Goal: Information Seeking & Learning: Learn about a topic

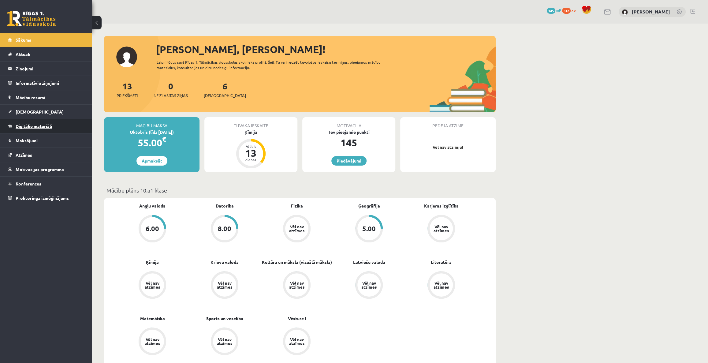
click at [33, 123] on link "Digitālie materiāli" at bounding box center [46, 126] width 76 height 14
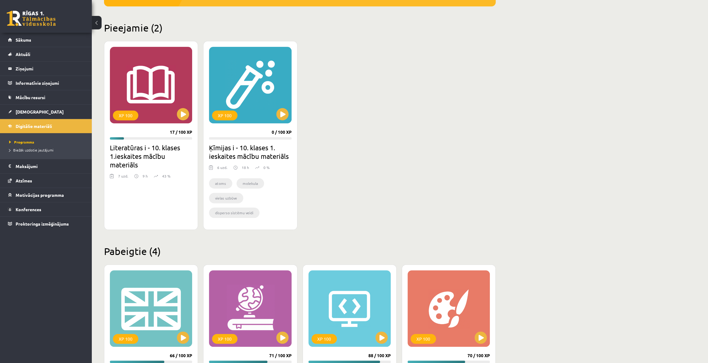
scroll to position [139, 0]
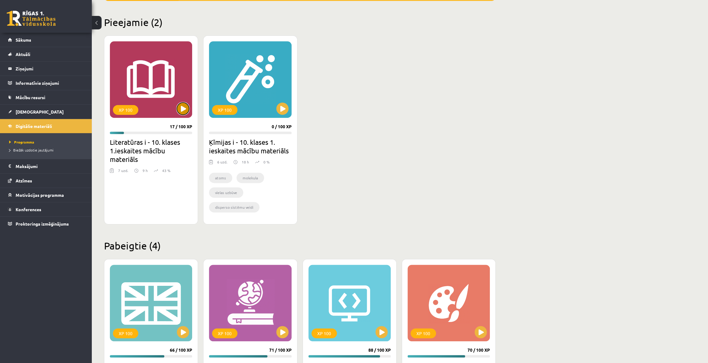
click at [182, 105] on button at bounding box center [183, 108] width 12 height 12
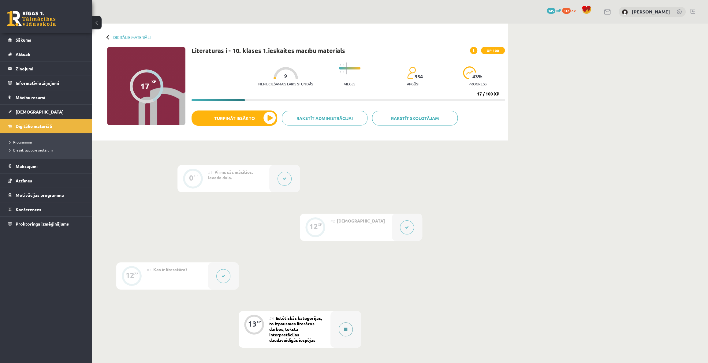
click at [352, 328] on div at bounding box center [345, 329] width 31 height 37
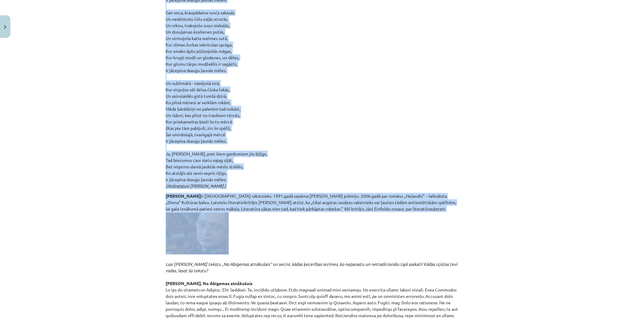
scroll to position [1362, 0]
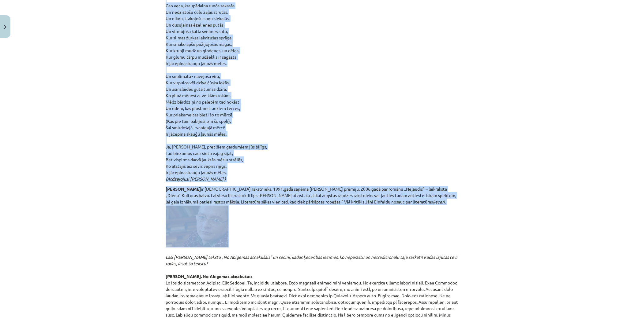
drag, startPoint x: 163, startPoint y: 55, endPoint x: 239, endPoint y: 164, distance: 132.4
click at [239, 164] on p "Fragments no [PERSON_NAME] grāmatas „Neglītuma vēsture” (2008) „Runājot par māk…" at bounding box center [314, 15] width 296 height 334
copy p "Loremip Dolors. Ametco Adi elit, seddoeiu, tempori utlabo Et dolor magnaal en a…"
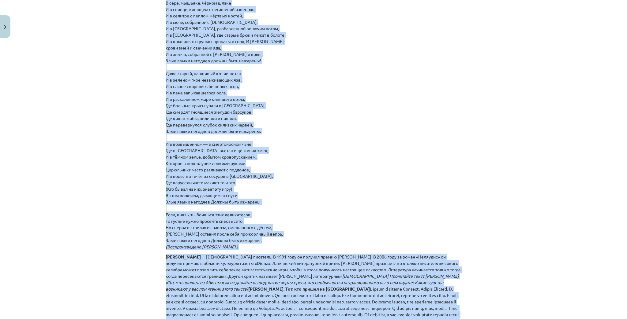
scroll to position [1289, 0]
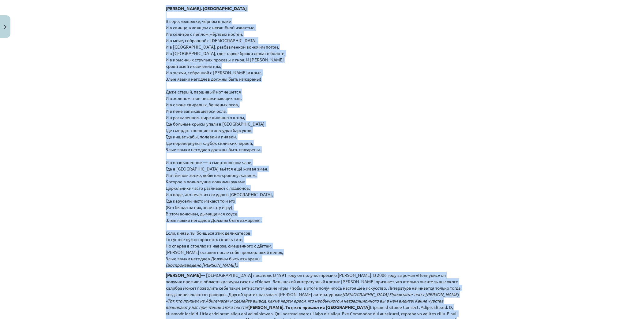
copy p "Loremip Dolors. Ametco Adi elit, seddoeiu, tempori utlabo Et dolor magnaal en a…"
click at [358, 220] on p "Отрывок из книги [PERSON_NAME] «История безобразия» (2008): Бессмысленное и без…" at bounding box center [314, 95] width 296 height 347
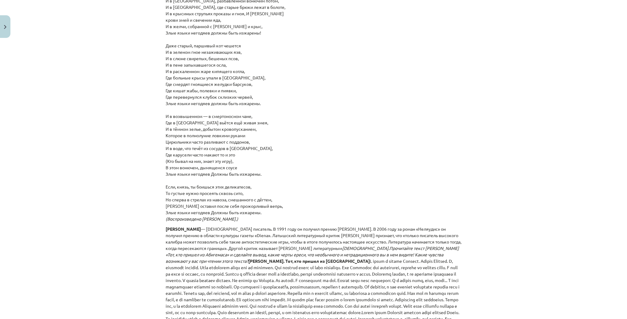
scroll to position [1338, 0]
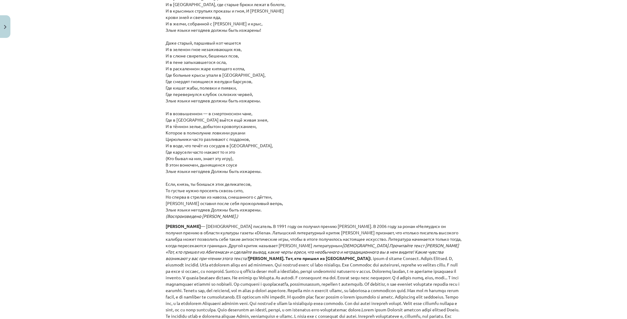
drag, startPoint x: 239, startPoint y: 112, endPoint x: 298, endPoint y: 82, distance: 66.6
click at [298, 82] on p "Отрывок из книги [PERSON_NAME] «История безобразия» (2008): Бессмысленное и без…" at bounding box center [314, 46] width 296 height 347
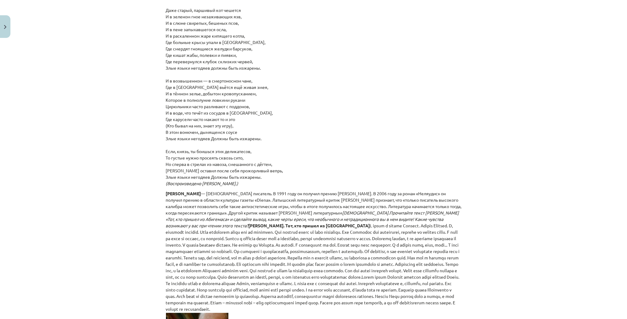
scroll to position [1387, 0]
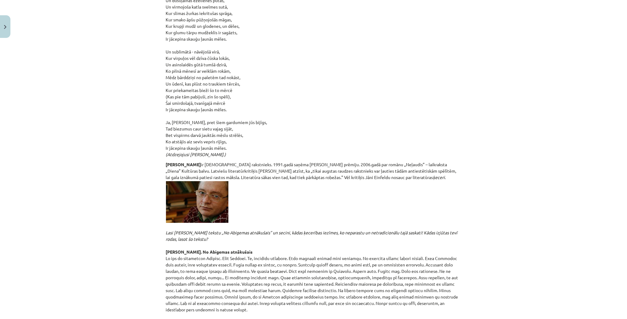
click at [481, 233] on div "Mācību tēma: Literatūras i - 10. klases 1.ieskaites mācību materiāls #4 Estētis…" at bounding box center [313, 159] width 627 height 319
click at [587, 253] on div "Mācību tēma: Literatūras i - 10. klases 1.ieskaites mācību materiāls #4 Estētis…" at bounding box center [313, 159] width 627 height 319
click at [543, 249] on div "Mācību tēma: Literatūras i - 10. klases 1.ieskaites mācību materiāls #4 Estētis…" at bounding box center [313, 159] width 627 height 319
click at [600, 201] on div "Mācību tēma: Literatūras i - 10. klases 1.ieskaites mācību materiāls #4 Estētis…" at bounding box center [313, 159] width 627 height 319
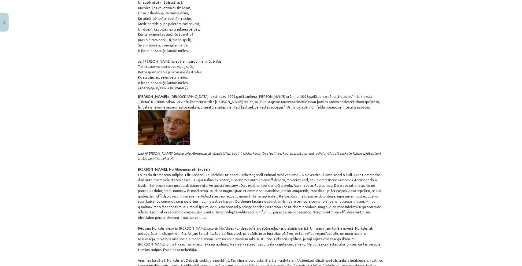
scroll to position [1436, 0]
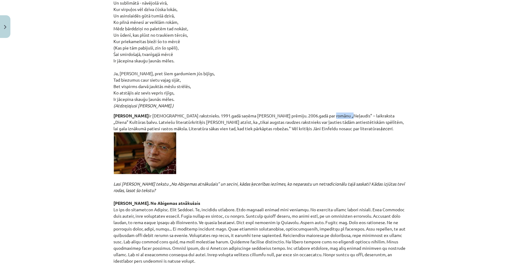
drag, startPoint x: 313, startPoint y: 102, endPoint x: 326, endPoint y: 103, distance: 13.5
click at [328, 113] on p "[PERSON_NAME] ir [DEMOGRAPHIC_DATA] rakstnieks. 1991.gadā saņēma [PERSON_NAME] …" at bounding box center [262, 224] width 296 height 222
click at [321, 113] on p "[PERSON_NAME] ir [DEMOGRAPHIC_DATA] rakstnieks. 1991.gadā saņēma [PERSON_NAME] …" at bounding box center [262, 224] width 296 height 222
drag, startPoint x: 312, startPoint y: 103, endPoint x: 325, endPoint y: 102, distance: 12.6
click at [329, 113] on p "[PERSON_NAME] ir [DEMOGRAPHIC_DATA] rakstnieks. 1991.gadā saņēma [PERSON_NAME] …" at bounding box center [262, 224] width 296 height 222
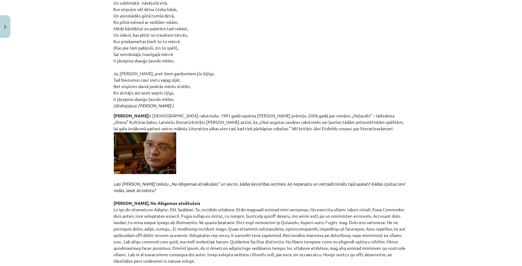
click at [340, 134] on p "[PERSON_NAME] ir [DEMOGRAPHIC_DATA] rakstnieks. 1991.gadā saņēma [PERSON_NAME] …" at bounding box center [262, 224] width 296 height 222
drag, startPoint x: 232, startPoint y: 108, endPoint x: 247, endPoint y: 111, distance: 15.2
click at [247, 113] on p "[PERSON_NAME] ir [DEMOGRAPHIC_DATA] rakstnieks. 1991.gadā saņēma [PERSON_NAME] …" at bounding box center [262, 224] width 296 height 222
click at [257, 141] on p "[PERSON_NAME] ir [DEMOGRAPHIC_DATA] rakstnieks. 1991.gadā saņēma [PERSON_NAME] …" at bounding box center [262, 224] width 296 height 222
drag, startPoint x: 207, startPoint y: 108, endPoint x: 267, endPoint y: 110, distance: 60.0
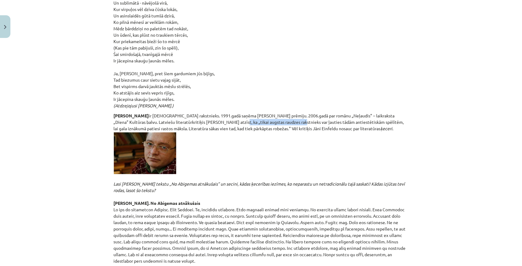
click at [267, 113] on p "[PERSON_NAME] ir [DEMOGRAPHIC_DATA] rakstnieks. 1991.gadā saņēma [PERSON_NAME] …" at bounding box center [262, 224] width 296 height 222
drag, startPoint x: 302, startPoint y: 109, endPoint x: 333, endPoint y: 111, distance: 30.4
click at [333, 113] on p "[PERSON_NAME] ir [DEMOGRAPHIC_DATA] rakstnieks. 1991.gadā saņēma [PERSON_NAME] …" at bounding box center [262, 224] width 296 height 222
drag, startPoint x: 337, startPoint y: 115, endPoint x: 348, endPoint y: 118, distance: 12.0
click at [348, 118] on p "[PERSON_NAME] ir [DEMOGRAPHIC_DATA] rakstnieks. 1991.gadā saņēma [PERSON_NAME] …" at bounding box center [262, 224] width 296 height 222
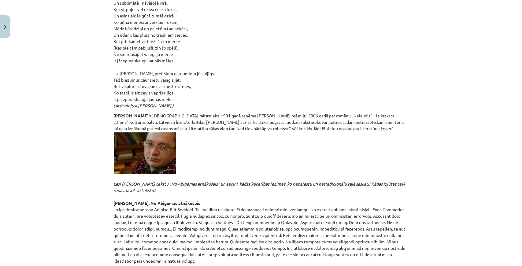
drag, startPoint x: 351, startPoint y: 144, endPoint x: 346, endPoint y: 139, distance: 6.9
click at [350, 143] on p "[PERSON_NAME] ir [DEMOGRAPHIC_DATA] rakstnieks. 1991.gadā saņēma [PERSON_NAME] …" at bounding box center [262, 224] width 296 height 222
drag, startPoint x: 245, startPoint y: 114, endPoint x: 345, endPoint y: 114, distance: 99.7
click at [348, 115] on p "[PERSON_NAME] ir [DEMOGRAPHIC_DATA] rakstnieks. 1991.gadā saņēma [PERSON_NAME] …" at bounding box center [262, 224] width 296 height 222
click at [353, 148] on p "[PERSON_NAME] ir [DEMOGRAPHIC_DATA] rakstnieks. 1991.gadā saņēma [PERSON_NAME] …" at bounding box center [262, 224] width 296 height 222
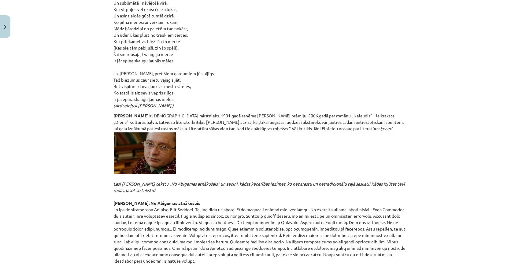
click at [79, 43] on div "Mācību tēma: Literatūras i - 10. klases 1.ieskaites mācību materiāls #4 Estētis…" at bounding box center [261, 133] width 522 height 266
click at [484, 203] on div "Mācību tēma: Literatūras i - 10. klases 1.ieskaites mācību materiāls #4 Estētis…" at bounding box center [261, 133] width 522 height 266
click at [422, 140] on div "Mācību tēma: Literatūras i - 10. klases 1.ieskaites mācību materiāls #4 Estētis…" at bounding box center [261, 133] width 522 height 266
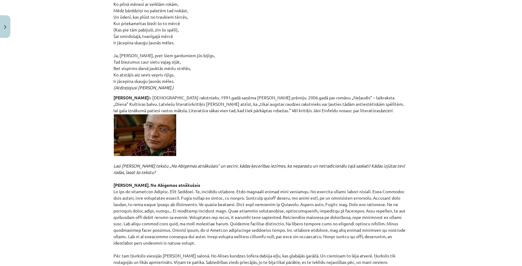
scroll to position [1456, 0]
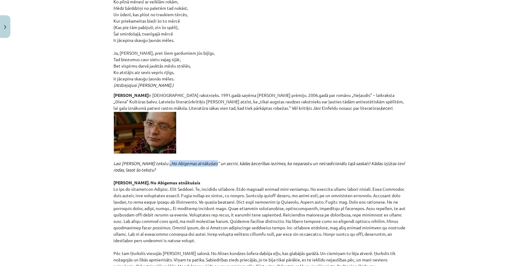
drag, startPoint x: 161, startPoint y: 150, endPoint x: 209, endPoint y: 151, distance: 48.3
click at [209, 161] on em "Lasi [PERSON_NAME] tekstu „No Abigemas atnākušais” un secini, kādas ķecerības i…" at bounding box center [260, 167] width 292 height 12
click at [229, 161] on p "[PERSON_NAME] ir [DEMOGRAPHIC_DATA] rakstnieks. 1991.gadā saņēma [PERSON_NAME] …" at bounding box center [262, 203] width 296 height 222
click at [457, 164] on div "Mācību tēma: Literatūras i - 10. klases 1.ieskaites mācību materiāls #4 Estētis…" at bounding box center [261, 133] width 522 height 266
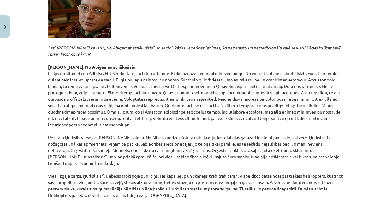
scroll to position [1573, 0]
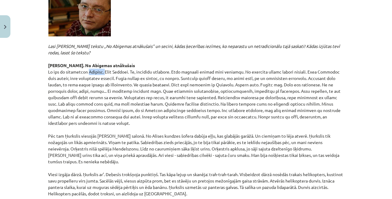
drag, startPoint x: 85, startPoint y: 59, endPoint x: 100, endPoint y: 60, distance: 15.3
click at [100, 60] on p "[PERSON_NAME] ir [DEMOGRAPHIC_DATA] rakstnieks. 1991.gadā saņēma [PERSON_NAME] …" at bounding box center [196, 86] width 296 height 222
click at [118, 63] on p "[PERSON_NAME] ir [DEMOGRAPHIC_DATA] rakstnieks. 1991.gadā saņēma [PERSON_NAME] …" at bounding box center [196, 86] width 296 height 222
drag, startPoint x: 133, startPoint y: 59, endPoint x: 147, endPoint y: 58, distance: 14.7
click at [147, 58] on p "[PERSON_NAME] ir [DEMOGRAPHIC_DATA] rakstnieks. 1991.gadā saņēma [PERSON_NAME] …" at bounding box center [196, 86] width 296 height 222
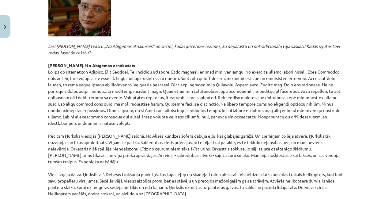
click at [159, 65] on p "[PERSON_NAME] ir [DEMOGRAPHIC_DATA] rakstnieks. 1991.gadā saņēma [PERSON_NAME] …" at bounding box center [196, 86] width 296 height 222
drag, startPoint x: 257, startPoint y: 59, endPoint x: 271, endPoint y: 58, distance: 14.1
click at [271, 58] on p "[PERSON_NAME] ir [DEMOGRAPHIC_DATA] rakstnieks. 1991.gadā saņēma [PERSON_NAME] …" at bounding box center [196, 86] width 296 height 222
drag, startPoint x: 266, startPoint y: 58, endPoint x: 254, endPoint y: 58, distance: 12.3
click at [254, 58] on p "[PERSON_NAME] ir [DEMOGRAPHIC_DATA] rakstnieks. 1991.gadā saņēma [PERSON_NAME] …" at bounding box center [196, 86] width 296 height 222
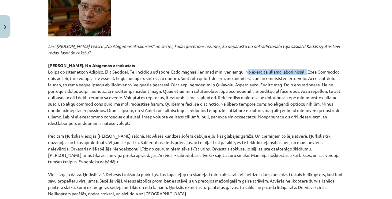
drag, startPoint x: 233, startPoint y: 59, endPoint x: 298, endPoint y: 61, distance: 65.2
click at [298, 61] on p "[PERSON_NAME] ir [DEMOGRAPHIC_DATA] rakstnieks. 1991.gadā saņēma [PERSON_NAME] …" at bounding box center [196, 86] width 296 height 222
drag, startPoint x: 233, startPoint y: 59, endPoint x: 298, endPoint y: 62, distance: 65.5
click at [298, 62] on p "[PERSON_NAME] ir [DEMOGRAPHIC_DATA] rakstnieks. 1991.gadā saņēma [PERSON_NAME] …" at bounding box center [196, 86] width 296 height 222
copy p "No sanitāru pierēm sprāga sviedri"
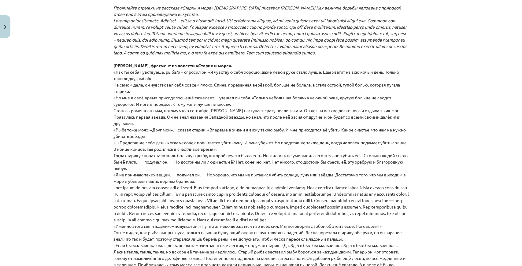
scroll to position [1934, 0]
click at [481, 28] on div "Тема урока: Литература I - 10 класс. Материалы для 1-го теста. #4 Эстетические …" at bounding box center [261, 133] width 522 height 266
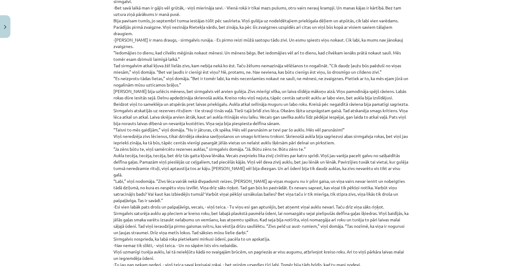
scroll to position [1824, 0]
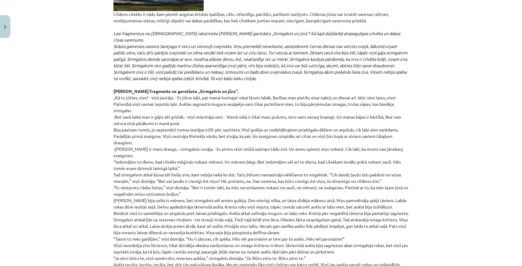
click at [455, 94] on div "Mācību tēma: Literatūras i - 10. klases 1.ieskaites mācību materiāls #4 Estētis…" at bounding box center [261, 133] width 522 height 266
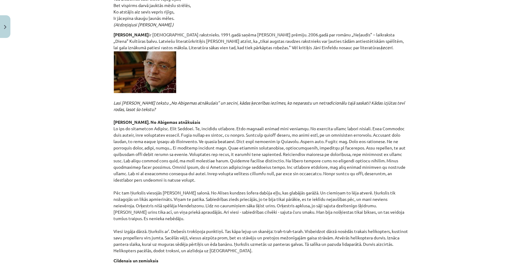
scroll to position [1518, 0]
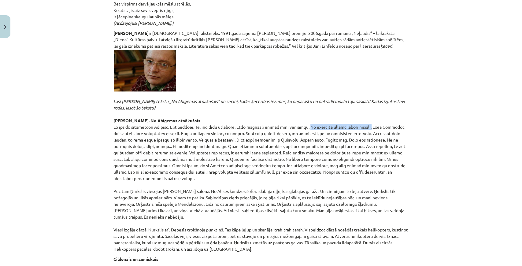
drag, startPoint x: 297, startPoint y: 114, endPoint x: 363, endPoint y: 113, distance: 66.1
click at [363, 113] on p "[PERSON_NAME] ir [DEMOGRAPHIC_DATA] rakstnieks. 1991.gadā saņēma [PERSON_NAME] …" at bounding box center [262, 141] width 296 height 222
click at [395, 101] on p "[PERSON_NAME] ir [DEMOGRAPHIC_DATA] rakstnieks. 1991.gadā saņēma [PERSON_NAME] …" at bounding box center [262, 141] width 296 height 222
drag, startPoint x: 111, startPoint y: 120, endPoint x: 126, endPoint y: 121, distance: 14.4
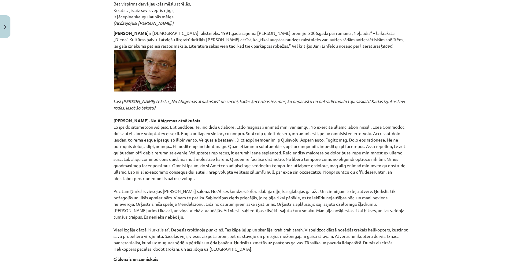
click at [126, 120] on p "[PERSON_NAME] ir [DEMOGRAPHIC_DATA] rakstnieks. 1991.gadā saņēma [PERSON_NAME] …" at bounding box center [262, 141] width 296 height 222
drag, startPoint x: 156, startPoint y: 121, endPoint x: 166, endPoint y: 119, distance: 10.7
click at [169, 120] on p "[PERSON_NAME] ir [DEMOGRAPHIC_DATA] rakstnieks. 1991.gadā saņēma [PERSON_NAME] …" at bounding box center [262, 141] width 296 height 222
click at [241, 109] on p "[PERSON_NAME] ir [DEMOGRAPHIC_DATA] rakstnieks. 1991.gadā saņēma [PERSON_NAME] …" at bounding box center [262, 141] width 296 height 222
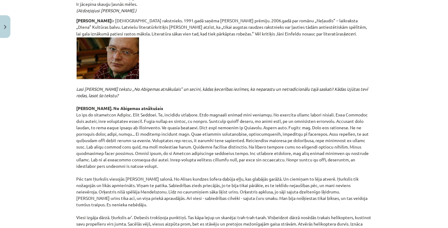
scroll to position [1533, 0]
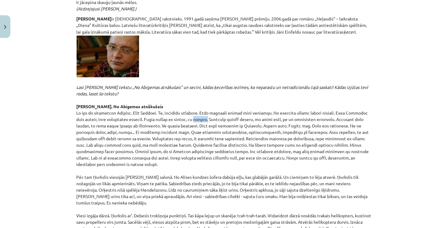
drag, startPoint x: 185, startPoint y: 106, endPoint x: 200, endPoint y: 106, distance: 15.0
click at [200, 106] on p "[PERSON_NAME] ir [DEMOGRAPHIC_DATA] rakstnieks. 1991.gadā saņēma [PERSON_NAME] …" at bounding box center [224, 127] width 296 height 222
click at [219, 111] on p "[PERSON_NAME] ir [DEMOGRAPHIC_DATA] rakstnieks. 1991.gadā saņēma [PERSON_NAME] …" at bounding box center [224, 127] width 296 height 222
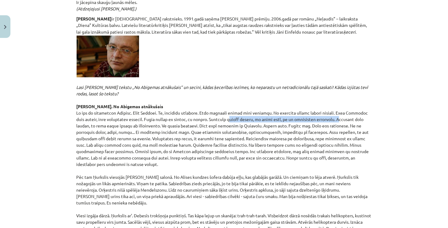
drag, startPoint x: 221, startPoint y: 106, endPoint x: 324, endPoint y: 105, distance: 103.7
click at [324, 105] on p "[PERSON_NAME] ir [DEMOGRAPHIC_DATA] rakstnieks. 1991.gadā saņēma [PERSON_NAME] …" at bounding box center [224, 127] width 296 height 222
click at [321, 108] on p "[PERSON_NAME] ir [DEMOGRAPHIC_DATA] rakstnieks. 1991.gadā saņēma [PERSON_NAME] …" at bounding box center [224, 127] width 296 height 222
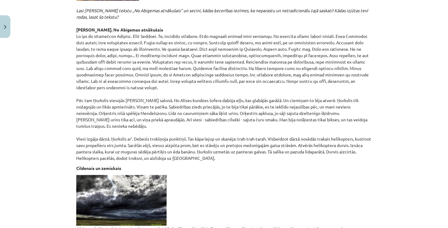
scroll to position [1638, 0]
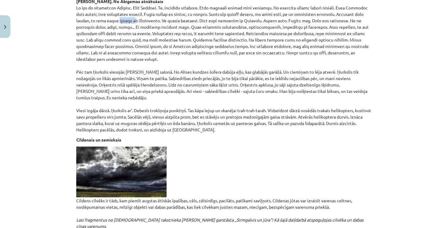
drag, startPoint x: 101, startPoint y: 7, endPoint x: 118, endPoint y: 7, distance: 17.1
click at [118, 7] on p "[PERSON_NAME] ir [DEMOGRAPHIC_DATA] rakstnieks. 1991.gadā saņēma [PERSON_NAME] …" at bounding box center [224, 22] width 296 height 222
click at [128, 9] on p "[PERSON_NAME] ir [DEMOGRAPHIC_DATA] rakstnieks. 1991.gadā saņēma [PERSON_NAME] …" at bounding box center [224, 22] width 296 height 222
drag, startPoint x: 164, startPoint y: 6, endPoint x: 182, endPoint y: 9, distance: 18.3
click at [182, 9] on p "[PERSON_NAME] ir [DEMOGRAPHIC_DATA] rakstnieks. 1991.gadā saņēma [PERSON_NAME] …" at bounding box center [224, 22] width 296 height 222
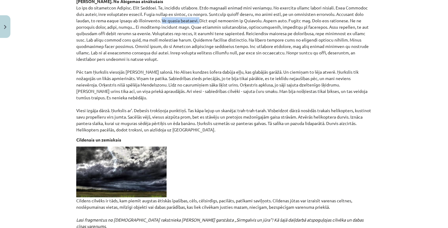
drag, startPoint x: 145, startPoint y: 6, endPoint x: 181, endPoint y: 7, distance: 35.2
click at [181, 7] on p "[PERSON_NAME] ir [DEMOGRAPHIC_DATA] rakstnieks. 1991.gadā saņēma [PERSON_NAME] …" at bounding box center [224, 22] width 296 height 222
click at [223, 39] on p "[PERSON_NAME] ir [DEMOGRAPHIC_DATA] rakstnieks. 1991.gadā saņēma [PERSON_NAME] …" at bounding box center [224, 22] width 296 height 222
drag, startPoint x: 113, startPoint y: 13, endPoint x: 129, endPoint y: 13, distance: 16.8
click at [129, 13] on p "[PERSON_NAME] ir [DEMOGRAPHIC_DATA] rakstnieks. 1991.gadā saņēma [PERSON_NAME] …" at bounding box center [224, 22] width 296 height 222
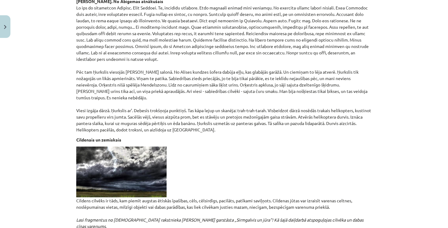
click at [159, 21] on p "[PERSON_NAME] ir [DEMOGRAPHIC_DATA] rakstnieks. 1991.gadā saņēma [PERSON_NAME] …" at bounding box center [224, 22] width 296 height 222
drag, startPoint x: 291, startPoint y: 13, endPoint x: 305, endPoint y: 14, distance: 14.1
click at [305, 14] on p "[PERSON_NAME] ir [DEMOGRAPHIC_DATA] rakstnieks. 1991.gadā saņēma [PERSON_NAME] …" at bounding box center [224, 22] width 296 height 222
drag, startPoint x: 307, startPoint y: 14, endPoint x: 293, endPoint y: 13, distance: 13.8
click at [293, 13] on p "[PERSON_NAME] ir [DEMOGRAPHIC_DATA] rakstnieks. 1991.gadā saņēma [PERSON_NAME] …" at bounding box center [224, 22] width 296 height 222
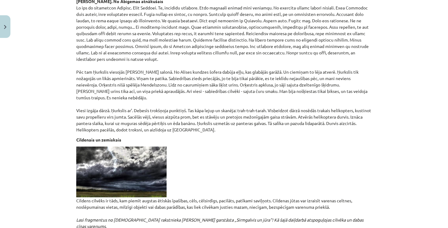
click at [317, 20] on p "[PERSON_NAME] ir [DEMOGRAPHIC_DATA] rakstnieks. 1991.gadā saņēma [PERSON_NAME] …" at bounding box center [224, 22] width 296 height 222
drag, startPoint x: 156, startPoint y: 19, endPoint x: 196, endPoint y: 18, distance: 40.4
click at [196, 18] on p "[PERSON_NAME] ir [DEMOGRAPHIC_DATA] rakstnieks. 1991.gadā saņēma [PERSON_NAME] …" at bounding box center [224, 22] width 296 height 222
click at [212, 32] on p "[PERSON_NAME] ir [DEMOGRAPHIC_DATA] rakstnieks. 1991.gadā saņēma [PERSON_NAME] …" at bounding box center [224, 22] width 296 height 222
drag, startPoint x: 199, startPoint y: 19, endPoint x: 237, endPoint y: 21, distance: 38.3
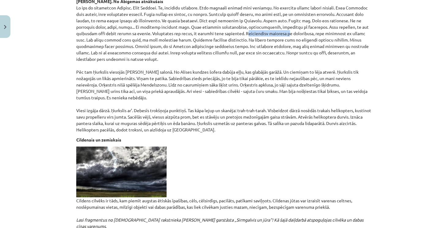
click at [237, 21] on p "[PERSON_NAME] ir [DEMOGRAPHIC_DATA] rakstnieks. 1991.gadā saņēma [PERSON_NAME] …" at bounding box center [224, 22] width 296 height 222
click at [250, 39] on p "[PERSON_NAME] ir [DEMOGRAPHIC_DATA] rakstnieks. 1991.gadā saņēma [PERSON_NAME] …" at bounding box center [224, 22] width 296 height 222
drag, startPoint x: 89, startPoint y: 27, endPoint x: 120, endPoint y: 25, distance: 31.2
click at [120, 25] on p "[PERSON_NAME] ir [DEMOGRAPHIC_DATA] rakstnieks. 1991.gadā saņēma [PERSON_NAME] …" at bounding box center [224, 22] width 296 height 222
click at [133, 26] on p "[PERSON_NAME] ir [DEMOGRAPHIC_DATA] rakstnieks. 1991.gadā saņēma [PERSON_NAME] …" at bounding box center [224, 22] width 296 height 222
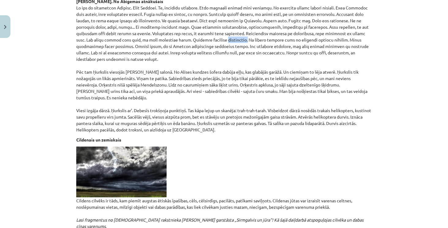
drag, startPoint x: 159, startPoint y: 26, endPoint x: 180, endPoint y: 26, distance: 20.8
click at [180, 26] on p "[PERSON_NAME] ir [DEMOGRAPHIC_DATA] rakstnieks. 1991.gadā saņēma [PERSON_NAME] …" at bounding box center [224, 22] width 296 height 222
click at [216, 28] on p "[PERSON_NAME] ir [DEMOGRAPHIC_DATA] rakstnieks. 1991.gadā saņēma [PERSON_NAME] …" at bounding box center [224, 22] width 296 height 222
drag, startPoint x: 270, startPoint y: 27, endPoint x: 279, endPoint y: 28, distance: 8.9
click at [279, 28] on p "[PERSON_NAME] ir [DEMOGRAPHIC_DATA] rakstnieks. 1991.gadā saņēma [PERSON_NAME] …" at bounding box center [224, 22] width 296 height 222
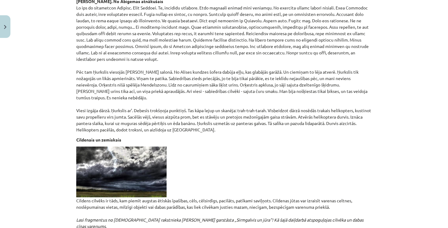
click at [283, 48] on p "[PERSON_NAME] ir [DEMOGRAPHIC_DATA] rakstnieks. 1991.gadā saņēma [PERSON_NAME] …" at bounding box center [224, 22] width 296 height 222
drag, startPoint x: 279, startPoint y: 27, endPoint x: 315, endPoint y: 24, distance: 35.9
click at [315, 24] on p "[PERSON_NAME] ir [DEMOGRAPHIC_DATA] rakstnieks. 1991.gadā saņēma [PERSON_NAME] …" at bounding box center [224, 22] width 296 height 222
click at [315, 38] on p "[PERSON_NAME] ir [DEMOGRAPHIC_DATA] rakstnieks. 1991.gadā saņēma [PERSON_NAME] …" at bounding box center [224, 22] width 296 height 222
drag, startPoint x: 128, startPoint y: 31, endPoint x: 152, endPoint y: 31, distance: 23.6
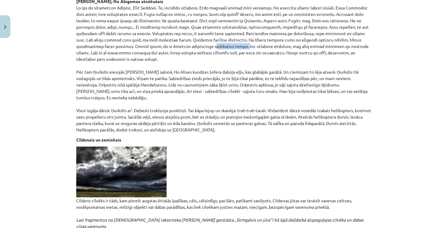
click at [156, 31] on p "[PERSON_NAME] ir [DEMOGRAPHIC_DATA] rakstnieks. 1991.gadā saņēma [PERSON_NAME] …" at bounding box center [224, 22] width 296 height 222
click at [179, 42] on p "[PERSON_NAME] ir [DEMOGRAPHIC_DATA] rakstnieks. 1991.gadā saņēma [PERSON_NAME] …" at bounding box center [224, 22] width 296 height 222
drag, startPoint x: 73, startPoint y: 38, endPoint x: 87, endPoint y: 39, distance: 14.1
click at [88, 39] on p "[PERSON_NAME] ir [DEMOGRAPHIC_DATA] rakstnieks. 1991.gadā saņēma [PERSON_NAME] …" at bounding box center [224, 22] width 296 height 222
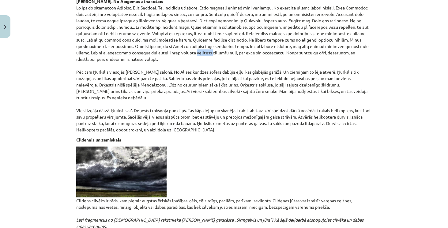
drag, startPoint x: 104, startPoint y: 39, endPoint x: 87, endPoint y: 41, distance: 16.6
click at [87, 41] on p "[PERSON_NAME] ir [DEMOGRAPHIC_DATA] rakstnieks. 1991.gadā saņēma [PERSON_NAME] …" at bounding box center [224, 22] width 296 height 222
click at [128, 46] on p "[PERSON_NAME] ir [DEMOGRAPHIC_DATA] rakstnieks. 1991.gadā saņēma [PERSON_NAME] …" at bounding box center [224, 22] width 296 height 222
drag, startPoint x: 209, startPoint y: 39, endPoint x: 215, endPoint y: 39, distance: 6.4
click at [215, 39] on p "[PERSON_NAME] ir [DEMOGRAPHIC_DATA] rakstnieks. 1991.gadā saņēma [PERSON_NAME] …" at bounding box center [224, 22] width 296 height 222
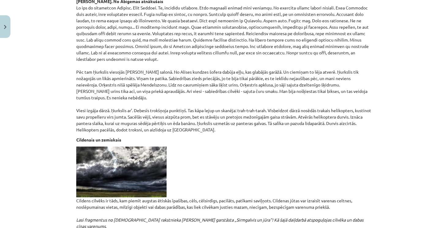
click at [230, 47] on p "[PERSON_NAME] ir [DEMOGRAPHIC_DATA] rakstnieks. 1991.gadā saņēma [PERSON_NAME] …" at bounding box center [224, 22] width 296 height 222
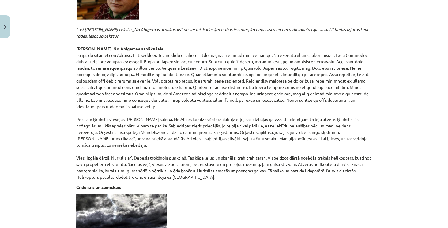
scroll to position [1585, 0]
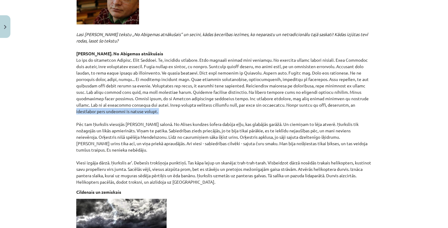
drag, startPoint x: 243, startPoint y: 91, endPoint x: 320, endPoint y: 96, distance: 77.9
click at [320, 96] on p "[PERSON_NAME] ir [DEMOGRAPHIC_DATA] rakstnieks. 1991.gadā saņēma [PERSON_NAME] …" at bounding box center [224, 74] width 296 height 222
click at [326, 102] on p "[PERSON_NAME] ir [DEMOGRAPHIC_DATA] rakstnieks. 1991.gadā saņēma [PERSON_NAME] …" at bounding box center [224, 74] width 296 height 222
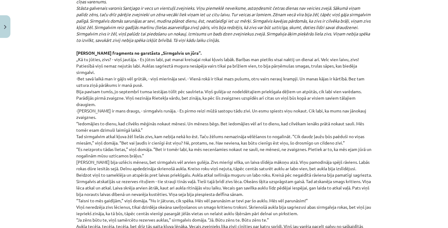
scroll to position [1747, 0]
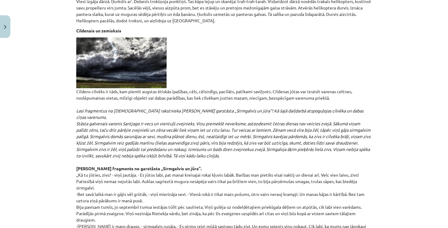
click at [196, 108] on em "Lasi fragmentus no [DEMOGRAPHIC_DATA] rakstnieka [PERSON_NAME] garstāsta „Sirmg…" at bounding box center [223, 133] width 294 height 50
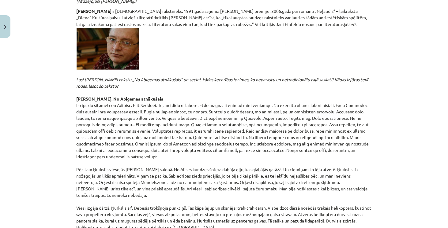
scroll to position [1537, 0]
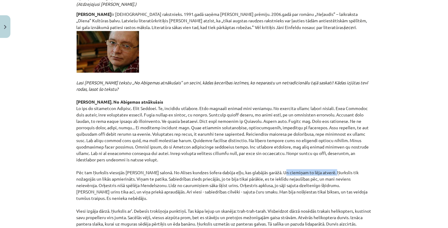
drag, startPoint x: 279, startPoint y: 151, endPoint x: 331, endPoint y: 152, distance: 51.7
click at [331, 152] on p "[PERSON_NAME] ir [DEMOGRAPHIC_DATA] rakstnieks. 1991.gadā saņēma [PERSON_NAME] …" at bounding box center [224, 122] width 296 height 222
click at [161, 157] on p "[PERSON_NAME] ir [DEMOGRAPHIC_DATA] rakstnieks. 1991.gadā saņēma [PERSON_NAME] …" at bounding box center [224, 122] width 296 height 222
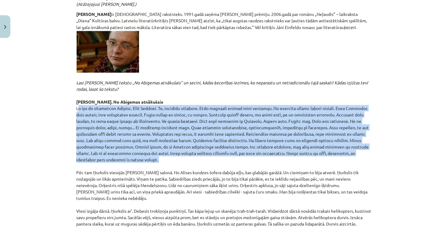
drag, startPoint x: 73, startPoint y: 95, endPoint x: 340, endPoint y: 143, distance: 271.2
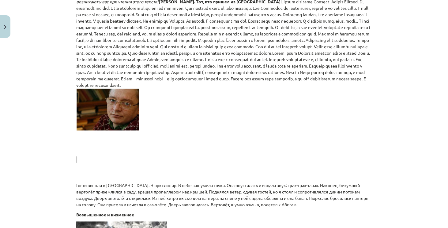
scroll to position [1543, 0]
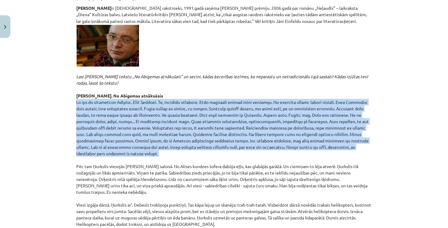
click at [294, 129] on p "[PERSON_NAME] ir [DEMOGRAPHIC_DATA] rakstnieks. 1991.gadā saņēma [PERSON_NAME] …" at bounding box center [224, 116] width 296 height 222
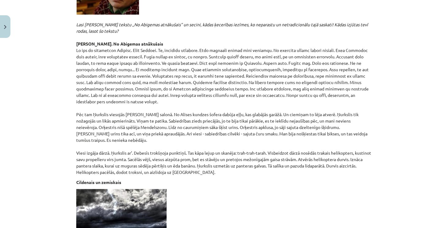
scroll to position [1596, 0]
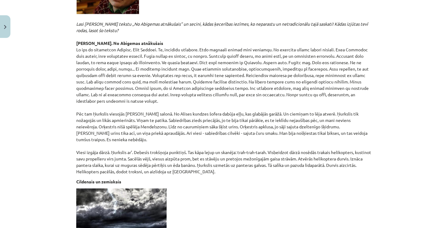
drag, startPoint x: 74, startPoint y: 93, endPoint x: 117, endPoint y: 116, distance: 49.1
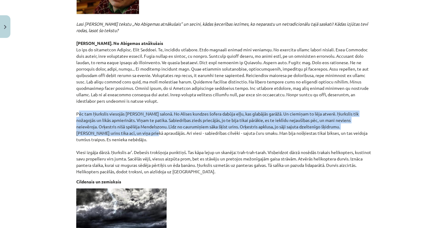
click at [337, 105] on p "[PERSON_NAME] ir [DEMOGRAPHIC_DATA] rakstnieks. 1991.gadā saņēma [PERSON_NAME] …" at bounding box center [224, 64] width 296 height 222
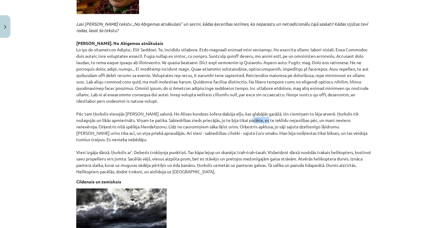
drag, startPoint x: 249, startPoint y: 101, endPoint x: 264, endPoint y: 102, distance: 15.4
click at [264, 102] on p "[PERSON_NAME] ir [DEMOGRAPHIC_DATA] rakstnieks. 1991.gadā saņēma [PERSON_NAME] …" at bounding box center [224, 64] width 296 height 222
drag, startPoint x: 274, startPoint y: 101, endPoint x: 287, endPoint y: 100, distance: 13.2
click at [288, 100] on p "[PERSON_NAME] ir [DEMOGRAPHIC_DATA] rakstnieks. 1991.gadā saņēma [PERSON_NAME] …" at bounding box center [224, 64] width 296 height 222
click at [295, 117] on p "[PERSON_NAME] ir [DEMOGRAPHIC_DATA] rakstnieks. 1991.gadā saņēma [PERSON_NAME] …" at bounding box center [224, 64] width 296 height 222
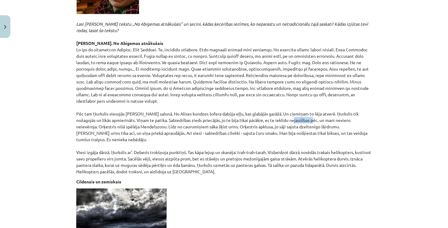
drag, startPoint x: 289, startPoint y: 102, endPoint x: 309, endPoint y: 102, distance: 19.6
click at [309, 102] on p "[PERSON_NAME] ir [DEMOGRAPHIC_DATA] rakstnieks. 1991.gadā saņēma [PERSON_NAME] …" at bounding box center [224, 64] width 296 height 222
click at [309, 98] on p "[PERSON_NAME] ir [DEMOGRAPHIC_DATA] rakstnieks. 1991.gadā saņēma [PERSON_NAME] …" at bounding box center [224, 64] width 296 height 222
drag, startPoint x: 221, startPoint y: 114, endPoint x: 235, endPoint y: 119, distance: 14.9
click at [229, 114] on p "[PERSON_NAME] ir [DEMOGRAPHIC_DATA] rakstnieks. 1991.gadā saņēma [PERSON_NAME] …" at bounding box center [224, 64] width 296 height 222
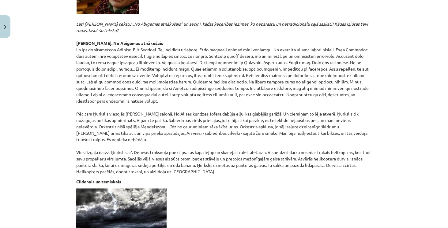
click at [237, 119] on p "[PERSON_NAME] ir [DEMOGRAPHIC_DATA] rakstnieks. 1991.gadā saņēma [PERSON_NAME] …" at bounding box center [224, 64] width 296 height 222
drag, startPoint x: 72, startPoint y: 119, endPoint x: 118, endPoint y: 121, distance: 45.6
click at [162, 114] on p "[PERSON_NAME] ir [DEMOGRAPHIC_DATA] rakstnieks. 1991.gadā saņēma [PERSON_NAME] …" at bounding box center [224, 64] width 296 height 222
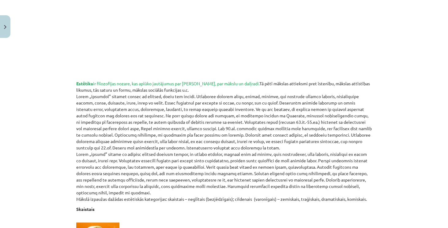
scroll to position [0, 0]
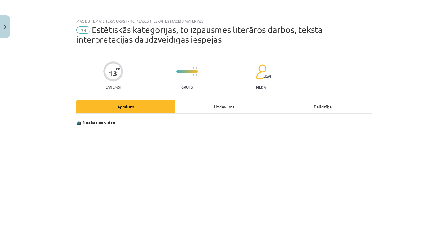
click at [238, 101] on div "Uzdevums" at bounding box center [224, 107] width 99 height 14
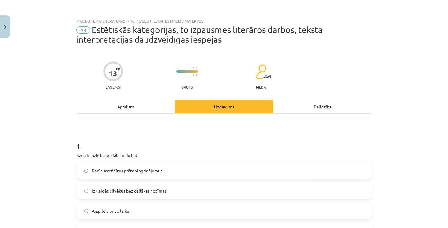
click at [138, 109] on div "Apraksts" at bounding box center [125, 107] width 99 height 14
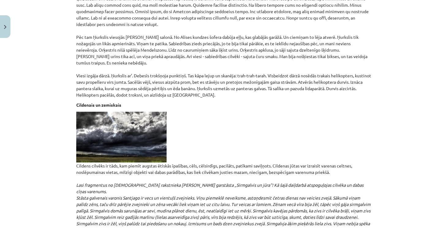
scroll to position [1694, 0]
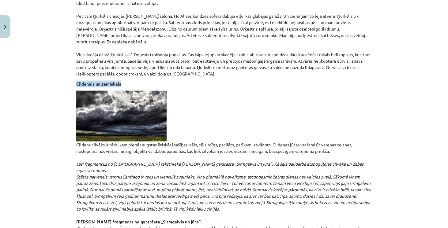
drag, startPoint x: 75, startPoint y: 64, endPoint x: 120, endPoint y: 62, distance: 44.4
drag, startPoint x: 188, startPoint y: 126, endPoint x: 270, endPoint y: 125, distance: 81.7
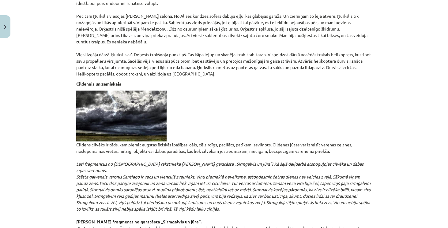
drag, startPoint x: 320, startPoint y: 125, endPoint x: 353, endPoint y: 124, distance: 32.7
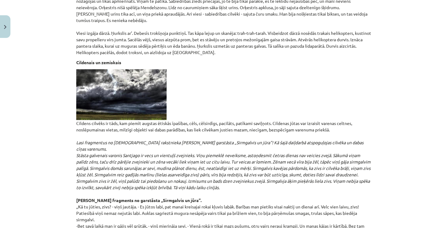
scroll to position [1729, 0]
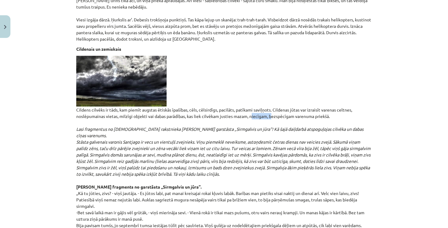
drag, startPoint x: 248, startPoint y: 95, endPoint x: 266, endPoint y: 95, distance: 17.1
drag, startPoint x: 347, startPoint y: 129, endPoint x: 368, endPoint y: 128, distance: 21.2
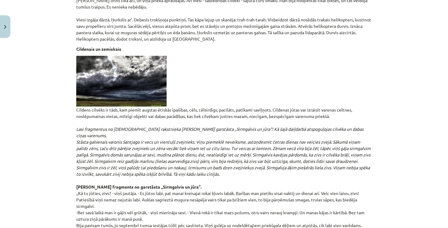
drag, startPoint x: 187, startPoint y: 149, endPoint x: 207, endPoint y: 148, distance: 20.2
click at [207, 148] on em "Lasi fragmentus no [DEMOGRAPHIC_DATA] rakstnieka [PERSON_NAME] garstāsta „Sirmg…" at bounding box center [223, 151] width 294 height 50
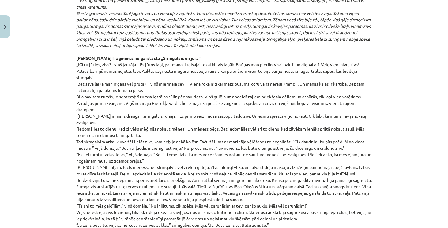
scroll to position [1868, 0]
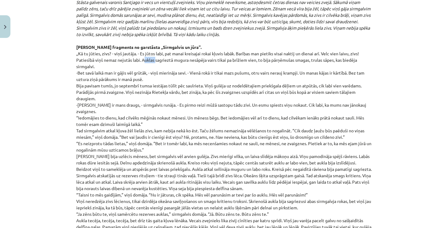
drag, startPoint x: 140, startPoint y: 40, endPoint x: 153, endPoint y: 40, distance: 13.5
drag, startPoint x: 311, startPoint y: 42, endPoint x: 322, endPoint y: 42, distance: 11.6
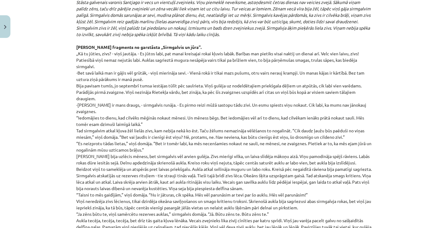
drag, startPoint x: 311, startPoint y: 40, endPoint x: 330, endPoint y: 41, distance: 19.0
drag, startPoint x: 311, startPoint y: 41, endPoint x: 106, endPoint y: 45, distance: 205.0
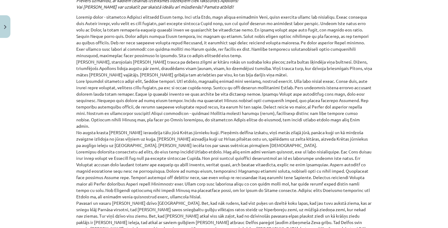
scroll to position [471, 0]
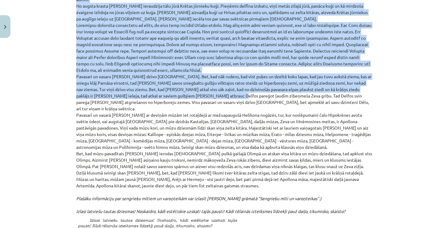
drag, startPoint x: 70, startPoint y: 28, endPoint x: 208, endPoint y: 86, distance: 149.4
click at [208, 86] on div "Mācību tēma: Literatūras i - 10. klases 1.ieskaites mācību materiāls #4 Estētis…" at bounding box center [224, 114] width 448 height 228
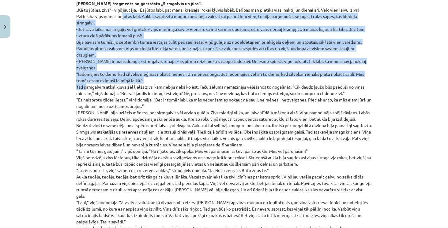
scroll to position [1904, 0]
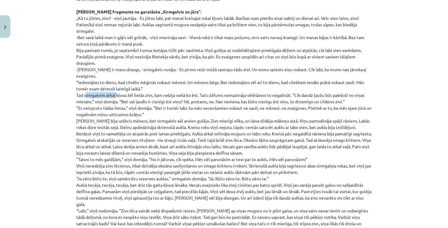
drag, startPoint x: 82, startPoint y: 3, endPoint x: 115, endPoint y: 69, distance: 73.1
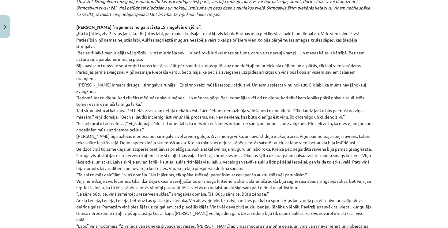
scroll to position [1886, 0]
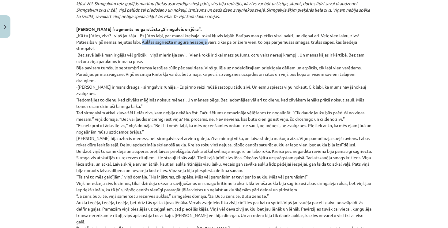
drag, startPoint x: 139, startPoint y: 22, endPoint x: 206, endPoint y: 20, distance: 67.0
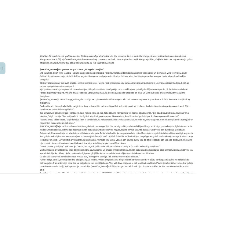
scroll to position [1887, 0]
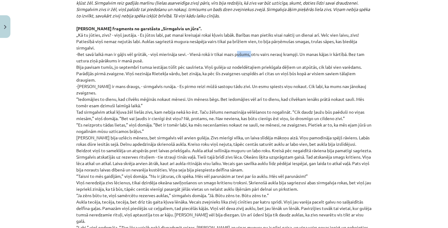
drag, startPoint x: 235, startPoint y: 35, endPoint x: 247, endPoint y: 35, distance: 12.5
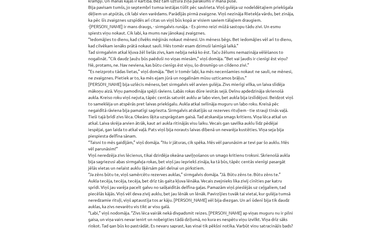
scroll to position [2330, 0]
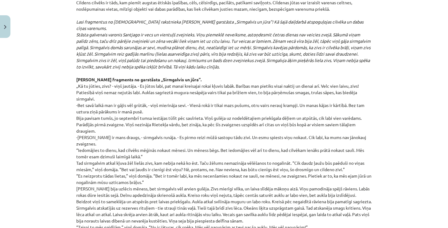
scroll to position [1836, 0]
drag, startPoint x: 235, startPoint y: 86, endPoint x: 248, endPoint y: 86, distance: 13.2
drag, startPoint x: 242, startPoint y: 81, endPoint x: 237, endPoint y: 83, distance: 5.7
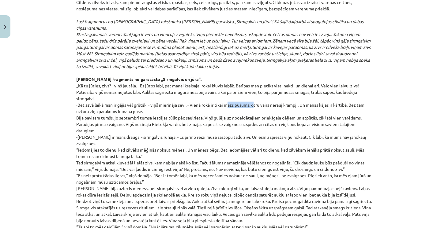
drag, startPoint x: 224, startPoint y: 86, endPoint x: 248, endPoint y: 84, distance: 23.9
drag, startPoint x: 269, startPoint y: 86, endPoint x: 300, endPoint y: 84, distance: 30.9
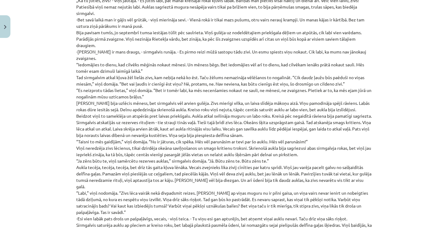
scroll to position [1924, 0]
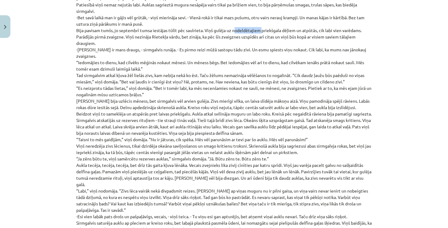
drag, startPoint x: 233, startPoint y: 11, endPoint x: 257, endPoint y: 11, distance: 24.2
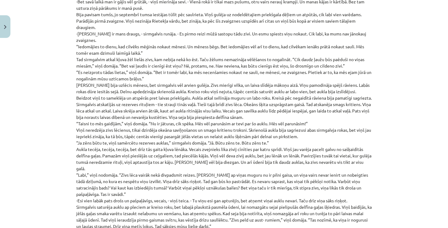
scroll to position [1941, 0]
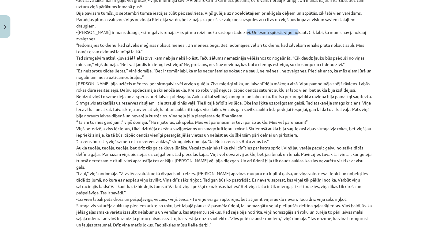
drag, startPoint x: 237, startPoint y: 11, endPoint x: 288, endPoint y: 12, distance: 51.1
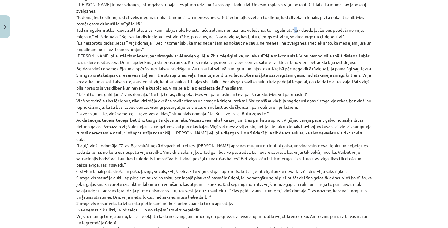
scroll to position [1967, 0]
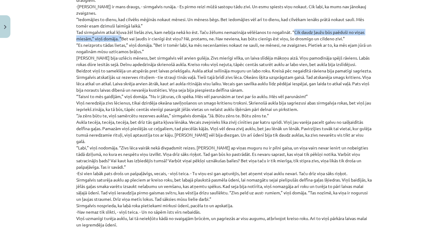
drag, startPoint x: 293, startPoint y: 3, endPoint x: 118, endPoint y: 10, distance: 175.2
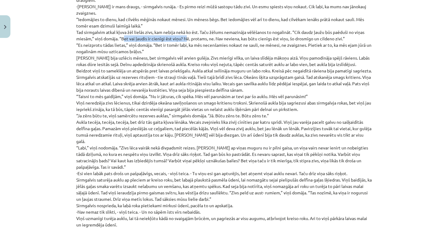
drag, startPoint x: 120, startPoint y: 11, endPoint x: 184, endPoint y: 13, distance: 63.7
drag, startPoint x: 320, startPoint y: 13, endPoint x: 337, endPoint y: 13, distance: 17.1
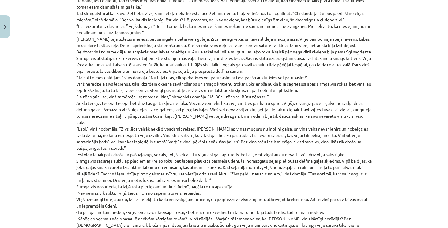
scroll to position [1984, 0]
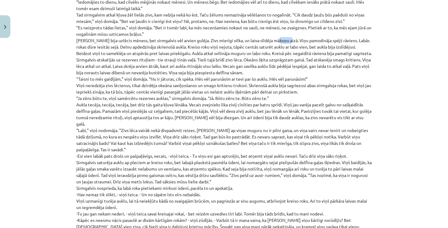
drag, startPoint x: 272, startPoint y: 15, endPoint x: 279, endPoint y: 15, distance: 7.7
drag, startPoint x: 253, startPoint y: 14, endPoint x: 277, endPoint y: 13, distance: 23.9
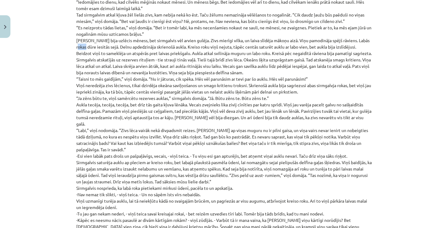
drag, startPoint x: 74, startPoint y: 20, endPoint x: 84, endPoint y: 22, distance: 9.6
drag, startPoint x: 107, startPoint y: 20, endPoint x: 118, endPoint y: 19, distance: 10.8
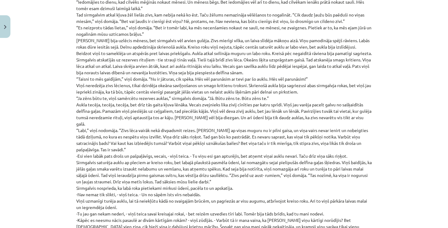
drag, startPoint x: 164, startPoint y: 20, endPoint x: 175, endPoint y: 20, distance: 11.3
drag, startPoint x: 106, startPoint y: 27, endPoint x: 125, endPoint y: 26, distance: 19.3
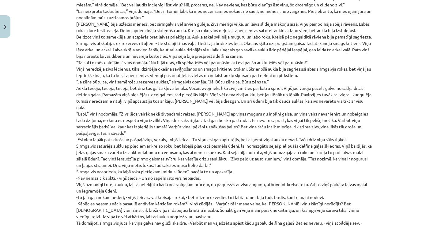
scroll to position [2002, 0]
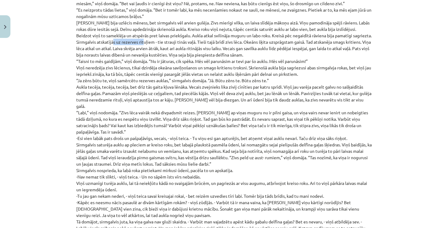
drag, startPoint x: 101, startPoint y: 17, endPoint x: 127, endPoint y: 15, distance: 26.7
drag, startPoint x: 246, startPoint y: 16, endPoint x: 273, endPoint y: 17, distance: 26.3
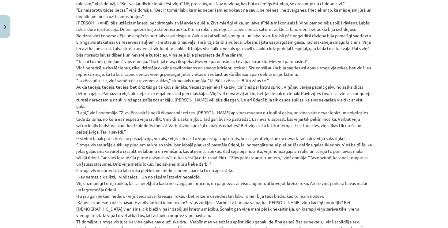
drag, startPoint x: 157, startPoint y: 23, endPoint x: 184, endPoint y: 21, distance: 27.6
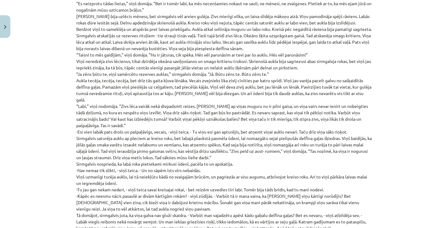
scroll to position [2020, 0]
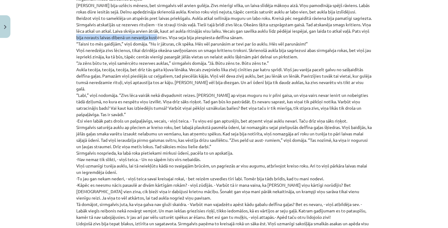
drag, startPoint x: 75, startPoint y: 11, endPoint x: 157, endPoint y: 11, distance: 81.4
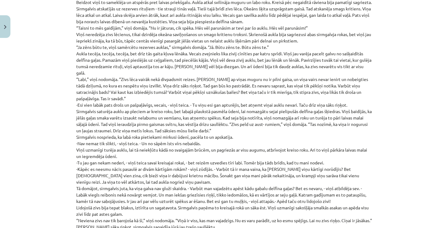
scroll to position [2037, 0]
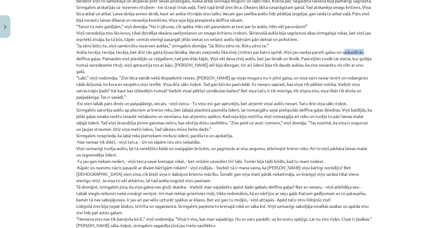
drag, startPoint x: 341, startPoint y: 25, endPoint x: 362, endPoint y: 23, distance: 21.2
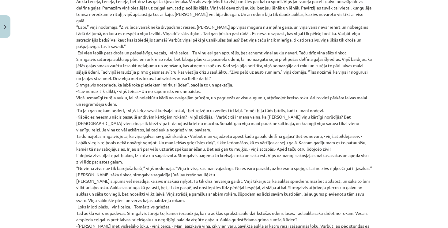
scroll to position [2089, 0]
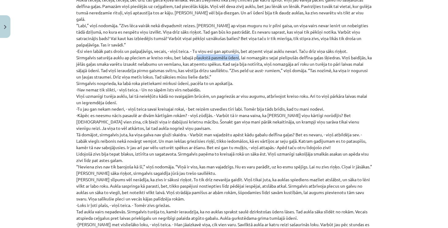
drag, startPoint x: 195, startPoint y: 24, endPoint x: 239, endPoint y: 24, distance: 43.8
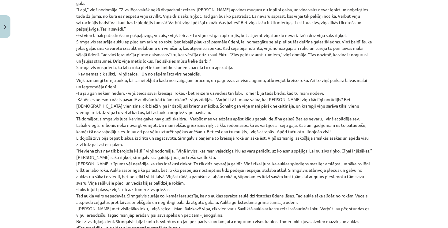
scroll to position [2107, 0]
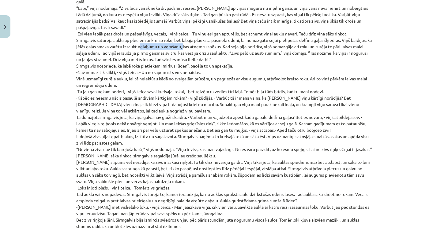
drag, startPoint x: 143, startPoint y: 15, endPoint x: 187, endPoint y: 15, distance: 43.8
drag, startPoint x: 220, startPoint y: 20, endPoint x: 239, endPoint y: 18, distance: 19.1
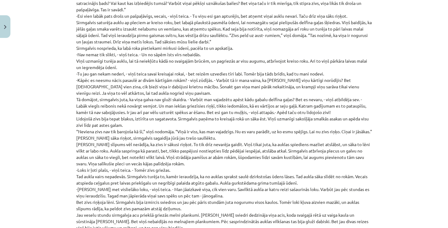
drag, startPoint x: 73, startPoint y: 14, endPoint x: 233, endPoint y: 15, distance: 159.7
drag, startPoint x: 198, startPoint y: 47, endPoint x: 213, endPoint y: 48, distance: 15.0
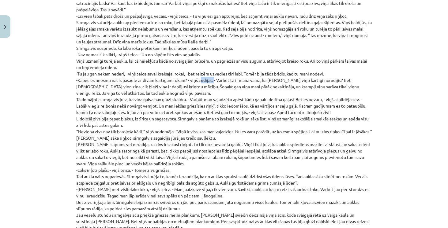
drag, startPoint x: 307, startPoint y: 47, endPoint x: 325, endPoint y: 46, distance: 17.8
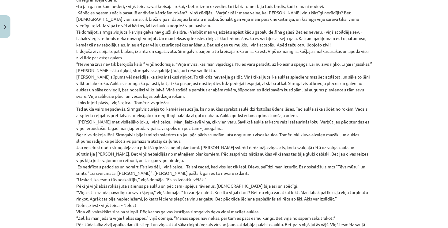
scroll to position [2194, 0]
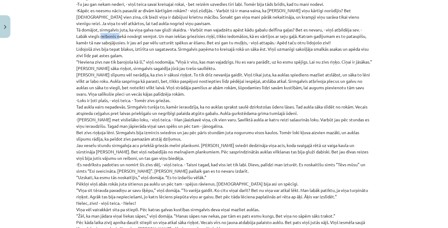
drag, startPoint x: 98, startPoint y: 4, endPoint x: 117, endPoint y: 4, distance: 19.0
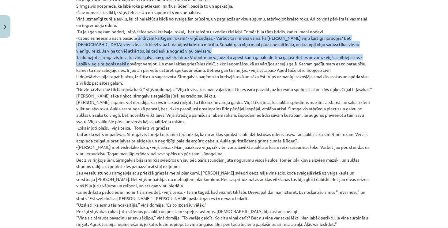
scroll to position [2166, 0]
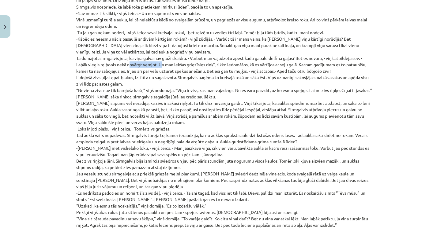
drag, startPoint x: 126, startPoint y: 4, endPoint x: 158, endPoint y: 32, distance: 42.5
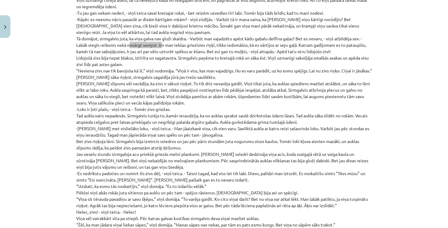
scroll to position [2183, 0]
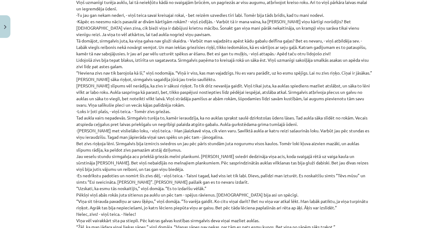
drag, startPoint x: 259, startPoint y: 14, endPoint x: 274, endPoint y: 15, distance: 14.7
drag, startPoint x: 261, startPoint y: 13, endPoint x: 297, endPoint y: 16, distance: 36.2
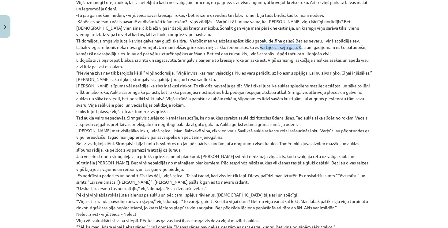
drag, startPoint x: 348, startPoint y: 14, endPoint x: 367, endPoint y: 16, distance: 18.4
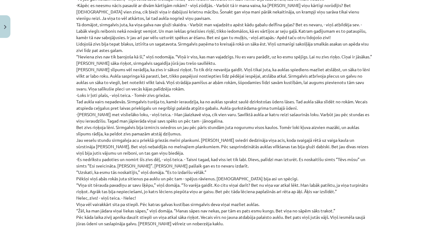
scroll to position [2201, 0]
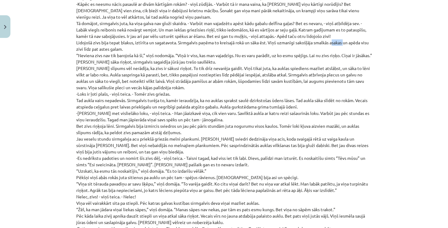
drag, startPoint x: 330, startPoint y: 10, endPoint x: 344, endPoint y: 11, distance: 13.2
drag, startPoint x: 267, startPoint y: 9, endPoint x: 260, endPoint y: 17, distance: 10.6
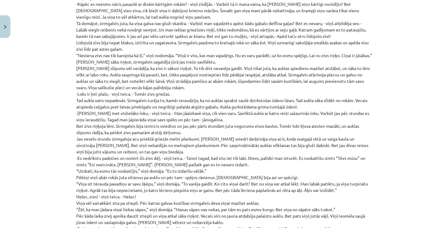
drag, startPoint x: 74, startPoint y: 28, endPoint x: 90, endPoint y: 28, distance: 15.3
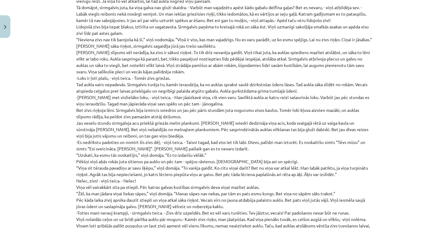
scroll to position [2218, 0]
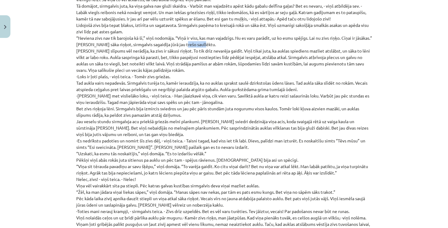
drag, startPoint x: 177, startPoint y: 18, endPoint x: 197, endPoint y: 17, distance: 19.9
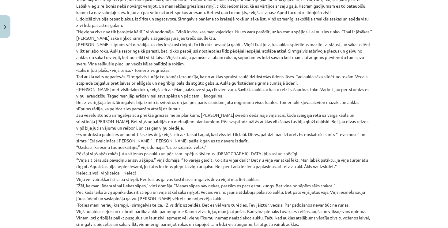
scroll to position [2236, 0]
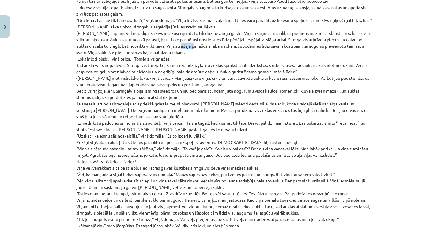
drag, startPoint x: 171, startPoint y: 20, endPoint x: 184, endPoint y: 22, distance: 13.3
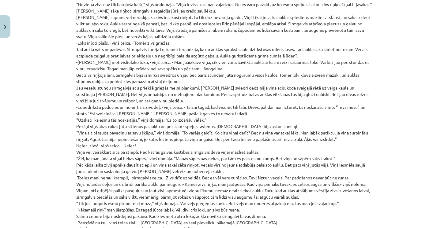
scroll to position [2253, 0]
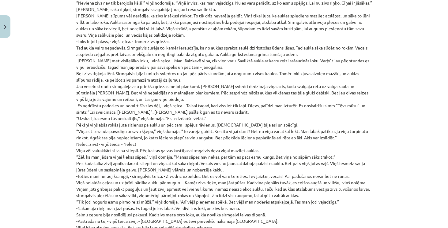
drag, startPoint x: 76, startPoint y: 16, endPoint x: 180, endPoint y: 19, distance: 104.1
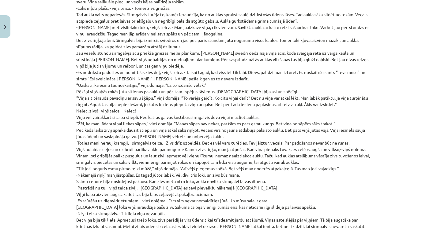
scroll to position [2288, 0]
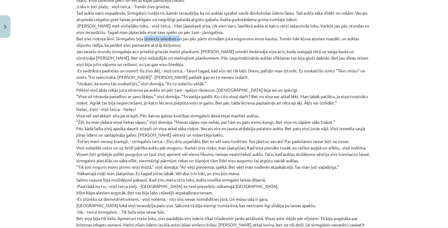
drag, startPoint x: 142, startPoint y: 11, endPoint x: 175, endPoint y: 14, distance: 33.1
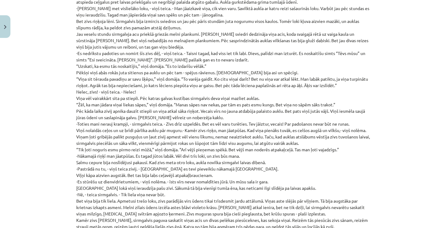
scroll to position [2323, 0]
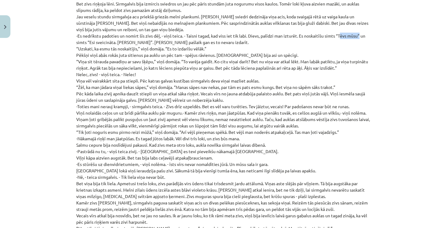
drag, startPoint x: 337, startPoint y: 8, endPoint x: 356, endPoint y: 9, distance: 19.6
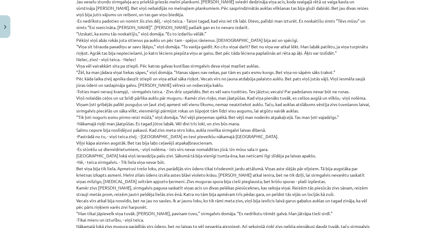
scroll to position [2340, 0]
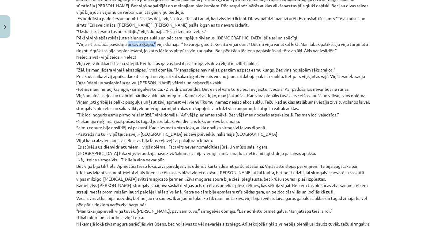
drag, startPoint x: 126, startPoint y: 18, endPoint x: 153, endPoint y: 17, distance: 27.6
drag, startPoint x: 91, startPoint y: 17, endPoint x: 126, endPoint y: 19, distance: 35.2
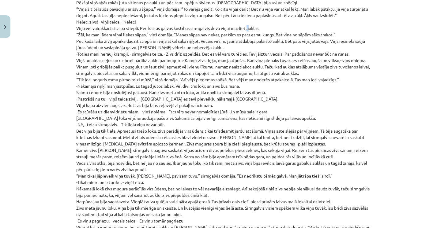
scroll to position [2375, 0]
drag, startPoint x: 244, startPoint y: 3, endPoint x: 257, endPoint y: 4, distance: 12.6
drag, startPoint x: 324, startPoint y: 8, endPoint x: 336, endPoint y: 8, distance: 12.2
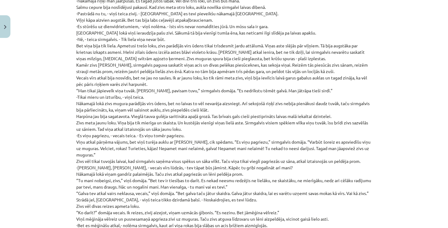
scroll to position [2463, 0]
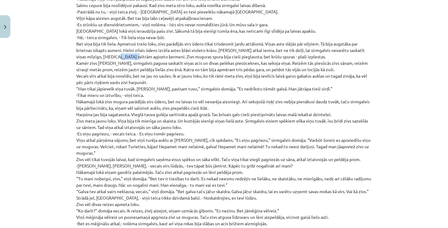
drag, startPoint x: 106, startPoint y: 31, endPoint x: 121, endPoint y: 30, distance: 15.6
click at [121, 30] on p "Cildens cilvēks ir tāds, kam piemīt augstas ētiskās īpašības, cēls, cēlsirdīgs,…" at bounding box center [224, 166] width 296 height 1689
click at [141, 36] on p "Cildens cilvēks ir tāds, kam piemīt augstas ētiskās īpašības, cēls, cēlsirdīgs,…" at bounding box center [224, 166] width 296 height 1689
drag, startPoint x: 75, startPoint y: 30, endPoint x: 138, endPoint y: 30, distance: 62.7
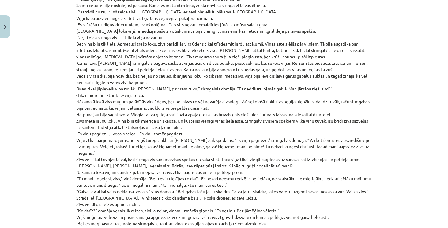
click at [163, 47] on p "Cildens cilvēks ir tāds, kam piemīt augstas ētiskās īpašības, cēls, cēlsirdīgs,…" at bounding box center [224, 166] width 296 height 1689
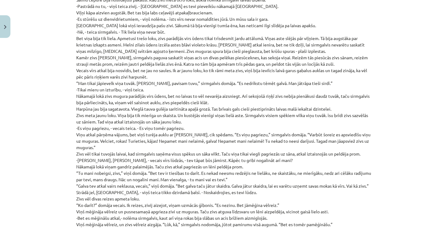
scroll to position [2480, 0]
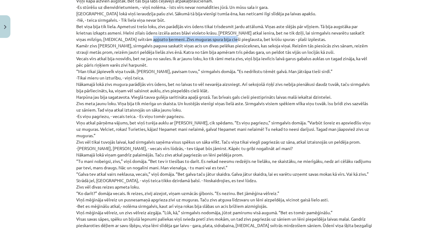
drag, startPoint x: 144, startPoint y: 13, endPoint x: 218, endPoint y: 12, distance: 73.8
click at [218, 12] on p "Cildens cilvēks ir tāds, kam piemīt augstas ētiskās īpašības, cēls, cēlsirdīgs,…" at bounding box center [224, 148] width 296 height 1689
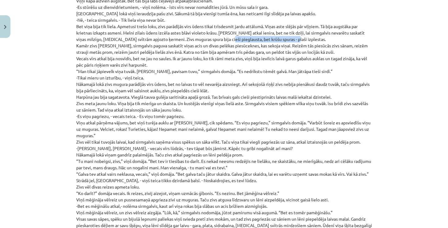
drag, startPoint x: 282, startPoint y: 13, endPoint x: 217, endPoint y: 14, distance: 65.5
click at [217, 14] on p "Cildens cilvēks ir tāds, kam piemīt augstas ētiskās īpašības, cēls, cēlsirdīgs,…" at bounding box center [224, 148] width 296 height 1689
click at [268, 43] on p "Cildens cilvēks ir tāds, kam piemīt augstas ētiskās īpašības, cēls, cēlsirdīgs,…" at bounding box center [224, 148] width 296 height 1689
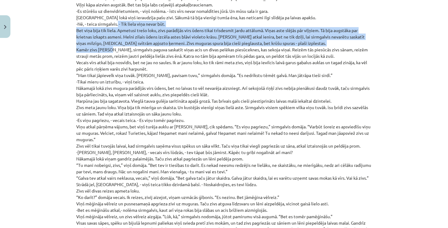
scroll to position [2473, 0]
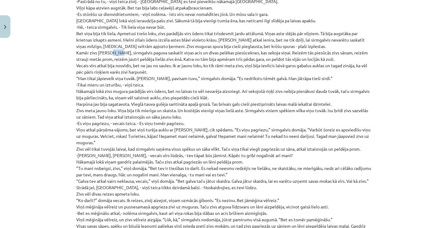
drag, startPoint x: 107, startPoint y: 2, endPoint x: 116, endPoint y: 25, distance: 24.2
click at [116, 25] on p "Cildens cilvēks ir tāds, kam piemīt augstas ētiskās īpašības, cēls, cēlsirdīgs,…" at bounding box center [224, 155] width 296 height 1689
drag, startPoint x: 73, startPoint y: 28, endPoint x: 116, endPoint y: 30, distance: 42.9
click at [142, 33] on p "Cildens cilvēks ir tāds, kam piemīt augstas ētiskās īpašības, cēls, cēlsirdīgs,…" at bounding box center [224, 155] width 296 height 1689
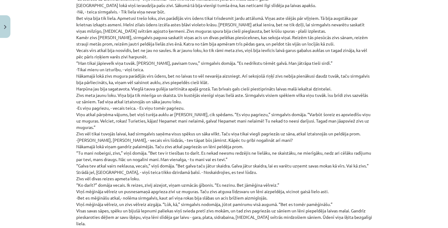
scroll to position [2491, 0]
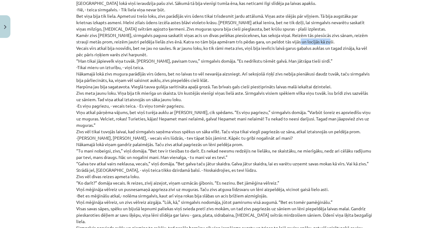
drag, startPoint x: 293, startPoint y: 15, endPoint x: 323, endPoint y: 19, distance: 30.5
click at [323, 19] on p "Cildens cilvēks ir tāds, kam piemīt augstas ētiskās īpašības, cēls, cēlsirdīgs,…" at bounding box center [224, 138] width 296 height 1689
click at [335, 31] on p "Cildens cilvēks ir tāds, kam piemīt augstas ētiskās īpašības, cēls, cēlsirdīgs,…" at bounding box center [224, 138] width 296 height 1689
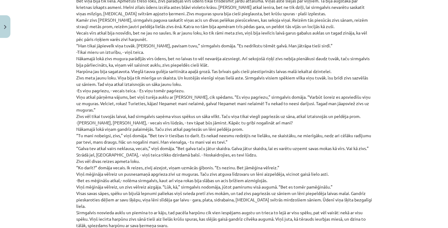
scroll to position [2508, 0]
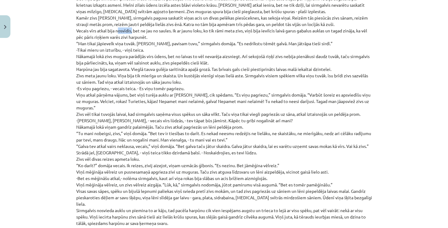
drag, startPoint x: 114, startPoint y: 5, endPoint x: 126, endPoint y: 5, distance: 12.2
click at [129, 5] on p "Cildens cilvēks ir tāds, kam piemīt augstas ētiskās īpašības, cēls, cēlsirdīgs,…" at bounding box center [224, 120] width 296 height 1689
click at [136, 8] on p "Cildens cilvēks ir tāds, kam piemīt augstas ētiskās īpašības, cēls, cēlsirdīgs,…" at bounding box center [224, 120] width 296 height 1689
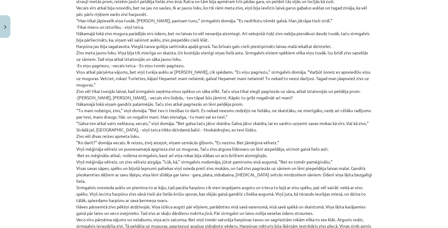
scroll to position [2543, 0]
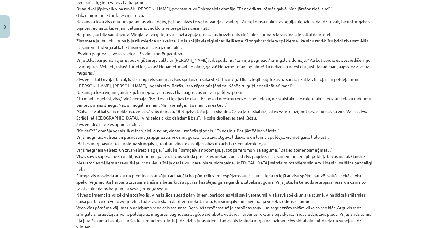
drag, startPoint x: 298, startPoint y: 7, endPoint x: 332, endPoint y: 7, distance: 34.0
click at [332, 7] on p "Cildens cilvēks ir tāds, kam piemīt augstas ētiskās īpašības, cēls, cēlsirdīgs,…" at bounding box center [224, 86] width 296 height 1689
click at [325, 20] on p "Cildens cilvēks ir tāds, kam piemīt augstas ētiskās īpašības, cēls, cēlsirdīgs,…" at bounding box center [224, 86] width 296 height 1689
drag, startPoint x: 145, startPoint y: 35, endPoint x: 190, endPoint y: 32, distance: 45.1
click at [190, 32] on p "Cildens cilvēks ir tāds, kam piemīt augstas ētiskās īpašības, cēls, cēlsirdīgs,…" at bounding box center [224, 86] width 296 height 1689
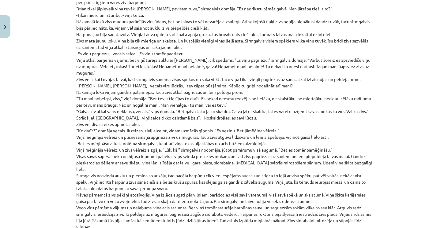
click at [202, 37] on p "Cildens cilvēks ir tāds, kam piemīt augstas ētiskās īpašības, cēls, cēlsirdīgs,…" at bounding box center [224, 86] width 296 height 1689
drag, startPoint x: 191, startPoint y: 34, endPoint x: 215, endPoint y: 36, distance: 24.3
click at [215, 36] on p "Cildens cilvēks ir tāds, kam piemīt augstas ētiskās īpašības, cēls, cēlsirdīgs,…" at bounding box center [224, 86] width 296 height 1689
click at [221, 32] on p "Cildens cilvēks ir tāds, kam piemīt augstas ētiskās īpašības, cēls, cēlsirdīgs,…" at bounding box center [224, 86] width 296 height 1689
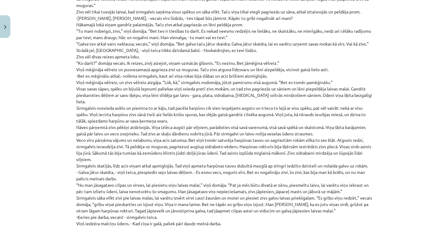
scroll to position [2613, 0]
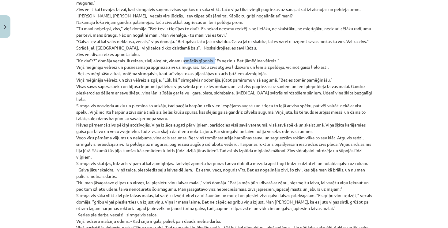
drag, startPoint x: 179, startPoint y: 41, endPoint x: 207, endPoint y: 41, distance: 27.8
click at [211, 42] on p "Cildens cilvēks ir tāds, kam piemīt augstas ētiskās īpašības, cēls, cēlsirdīgs,…" at bounding box center [224, 16] width 296 height 1689
click at [232, 44] on p "Cildens cilvēks ir tāds, kam piemīt augstas ētiskās īpašības, cēls, cēlsirdīgs,…" at bounding box center [224, 16] width 296 height 1689
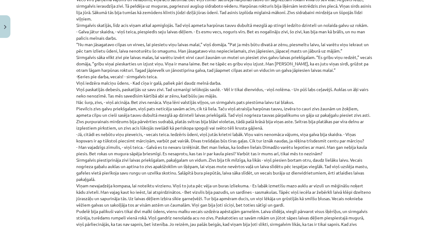
scroll to position [2753, 0]
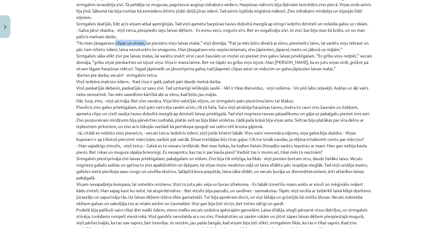
drag, startPoint x: 113, startPoint y: 16, endPoint x: 145, endPoint y: 17, distance: 31.8
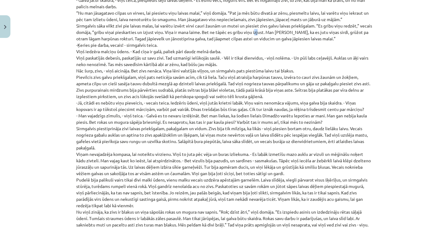
scroll to position [2782, 0]
drag, startPoint x: 264, startPoint y: 3, endPoint x: 274, endPoint y: 9, distance: 11.1
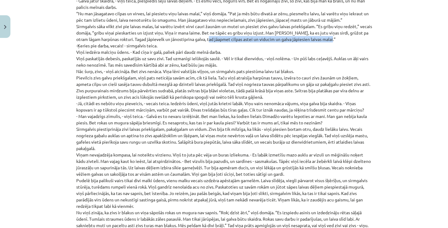
drag, startPoint x: 214, startPoint y: 12, endPoint x: 340, endPoint y: 13, distance: 126.7
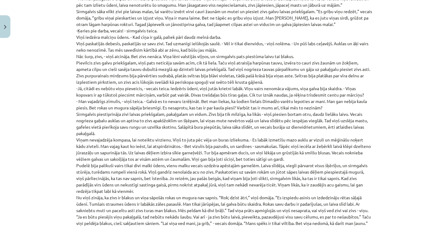
scroll to position [2800, 0]
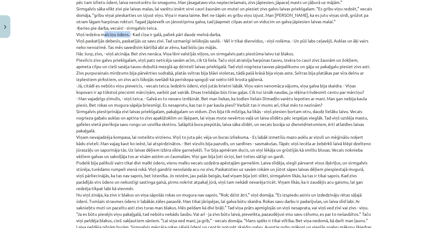
drag, startPoint x: 101, startPoint y: 9, endPoint x: 128, endPoint y: 6, distance: 27.3
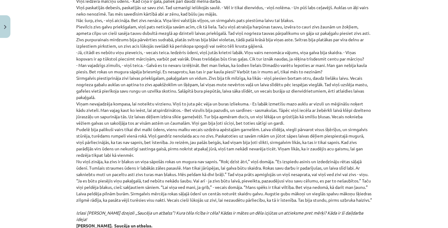
scroll to position [2835, 0]
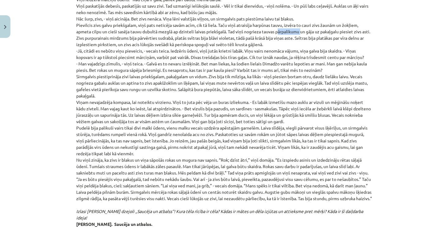
drag, startPoint x: 274, startPoint y: 4, endPoint x: 298, endPoint y: 8, distance: 24.4
drag, startPoint x: 297, startPoint y: 8, endPoint x: 248, endPoint y: 4, distance: 49.4
drag, startPoint x: 243, startPoint y: 5, endPoint x: 299, endPoint y: 5, distance: 56.0
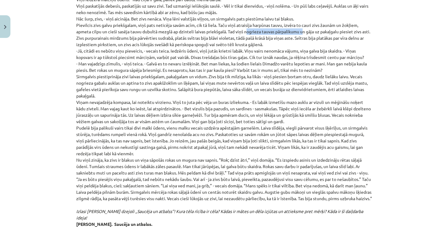
drag, startPoint x: 82, startPoint y: 11, endPoint x: 181, endPoint y: 13, distance: 98.2
drag, startPoint x: 326, startPoint y: 14, endPoint x: 323, endPoint y: 15, distance: 3.3
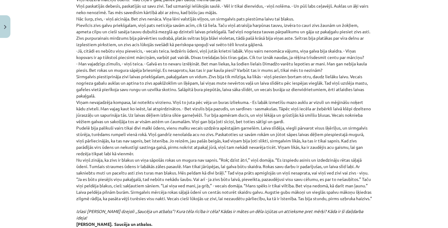
drag, startPoint x: 76, startPoint y: 17, endPoint x: 85, endPoint y: 17, distance: 9.2
drag, startPoint x: 306, startPoint y: 11, endPoint x: 320, endPoint y: 12, distance: 14.1
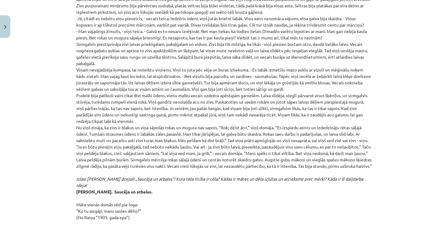
scroll to position [2870, 0]
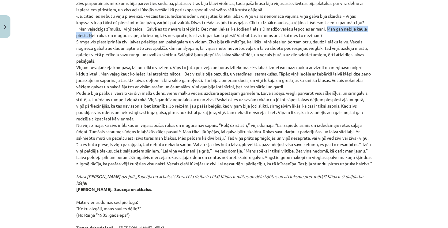
drag, startPoint x: 326, startPoint y: 2, endPoint x: 88, endPoint y: 8, distance: 238.1
drag, startPoint x: 214, startPoint y: 11, endPoint x: 235, endPoint y: 6, distance: 21.4
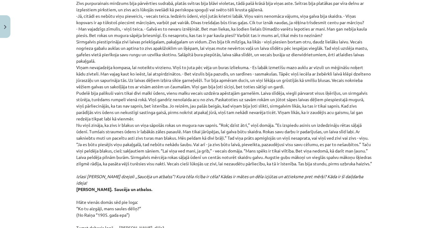
drag, startPoint x: 125, startPoint y: 28, endPoint x: 175, endPoint y: 26, distance: 49.9
drag, startPoint x: 325, startPoint y: 22, endPoint x: 174, endPoint y: 28, distance: 150.6
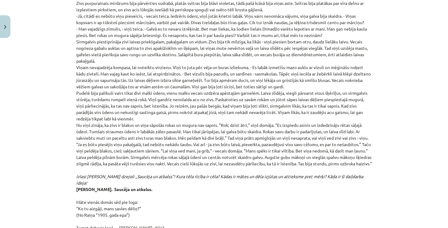
drag, startPoint x: 191, startPoint y: 48, endPoint x: 203, endPoint y: 49, distance: 12.0
drag, startPoint x: 182, startPoint y: 48, endPoint x: 277, endPoint y: 47, distance: 94.2
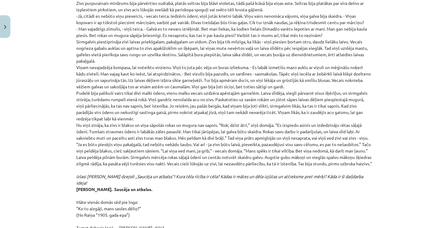
drag, startPoint x: 315, startPoint y: 48, endPoint x: 334, endPoint y: 47, distance: 18.7
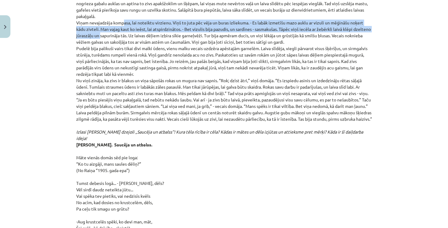
scroll to position [2903, 0]
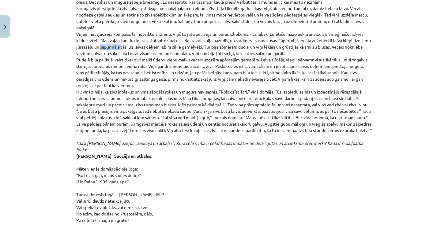
drag, startPoint x: 116, startPoint y: 2, endPoint x: 136, endPoint y: 20, distance: 26.4
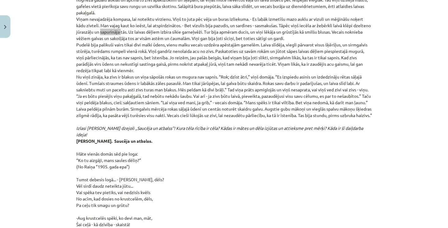
scroll to position [2921, 0]
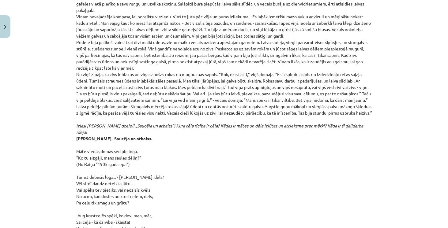
drag, startPoint x: 177, startPoint y: 4, endPoint x: 219, endPoint y: 5, distance: 42.8
drag, startPoint x: 255, startPoint y: 3, endPoint x: 265, endPoint y: 5, distance: 9.7
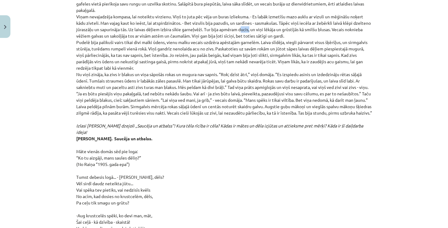
drag, startPoint x: 299, startPoint y: 4, endPoint x: 312, endPoint y: 6, distance: 13.0
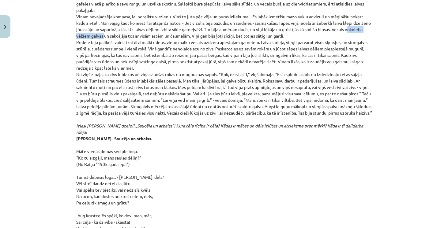
drag, startPoint x: 74, startPoint y: 10, endPoint x: 121, endPoint y: 10, distance: 46.2
drag, startPoint x: 242, startPoint y: 10, endPoint x: 252, endPoint y: 10, distance: 9.8
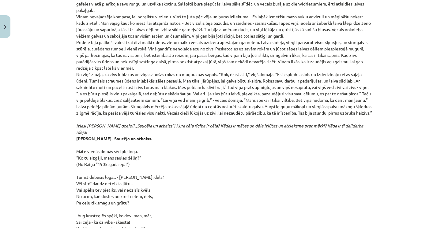
drag, startPoint x: 210, startPoint y: 10, endPoint x: 303, endPoint y: 12, distance: 93.6
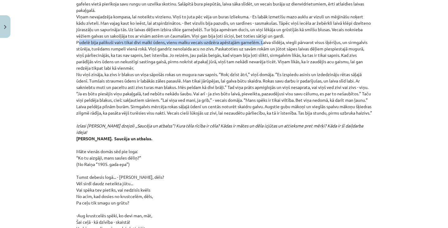
drag, startPoint x: 72, startPoint y: 16, endPoint x: 260, endPoint y: 15, distance: 188.5
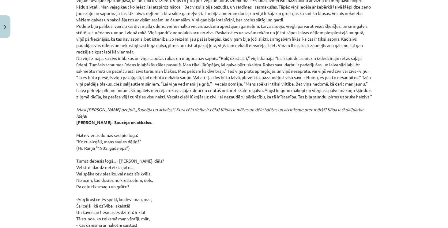
scroll to position [2938, 0]
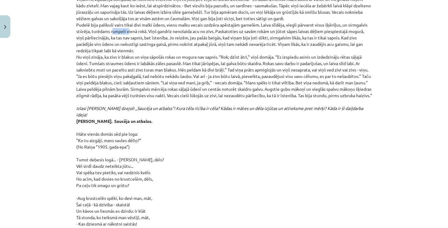
drag, startPoint x: 110, startPoint y: 5, endPoint x: 125, endPoint y: 6, distance: 15.1
drag, startPoint x: 90, startPoint y: 6, endPoint x: 147, endPoint y: 6, distance: 56.6
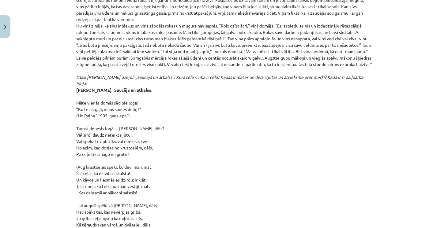
scroll to position [2972, 0]
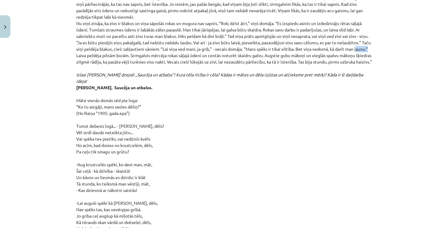
drag, startPoint x: 74, startPoint y: 29, endPoint x: 86, endPoint y: 29, distance: 11.9
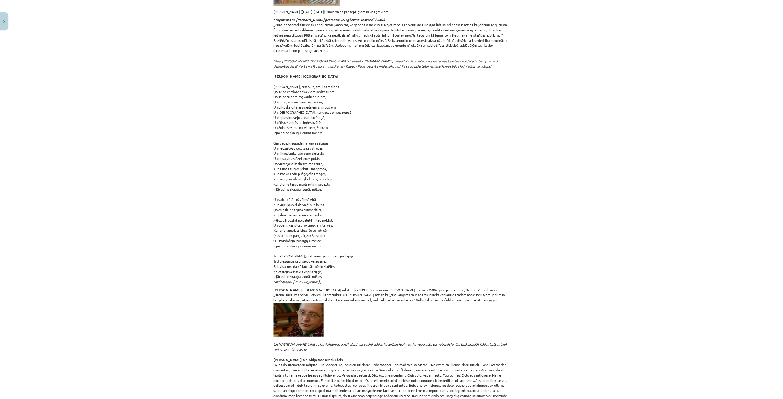
scroll to position [1189, 0]
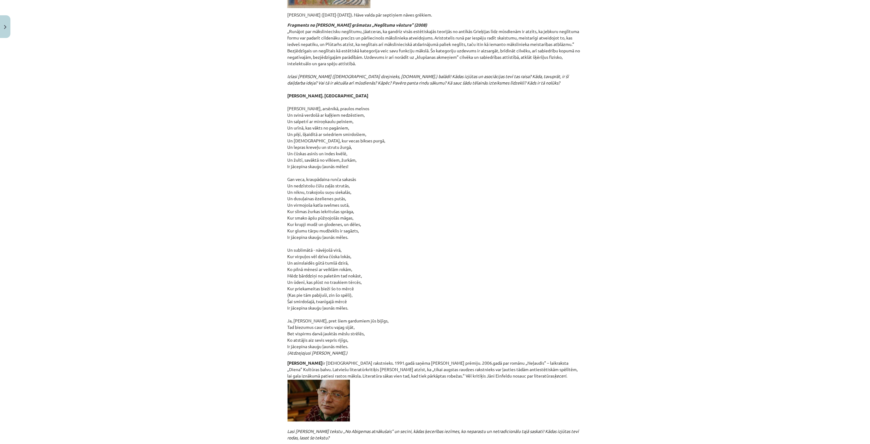
drag, startPoint x: 1460, startPoint y: 698, endPoint x: 405, endPoint y: 194, distance: 1168.8
drag, startPoint x: 405, startPoint y: 194, endPoint x: 401, endPoint y: 167, distance: 27.3
click at [401, 167] on p "Fragments no [PERSON_NAME] grāmatas „Neglītuma vēsture” (2008) „Runājot par māk…" at bounding box center [435, 189] width 296 height 334
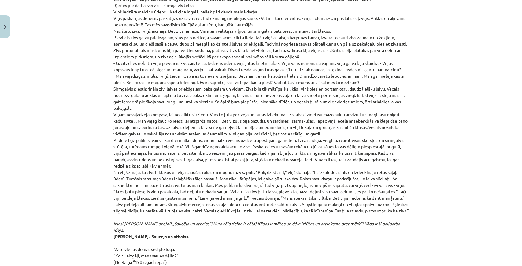
scroll to position [2836, 0]
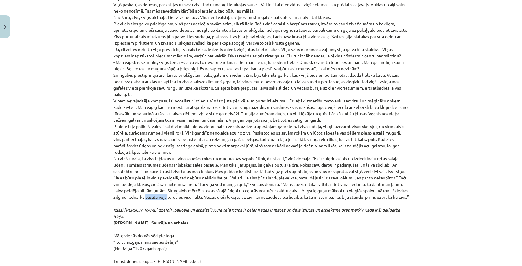
drag, startPoint x: 160, startPoint y: 179, endPoint x: 182, endPoint y: 179, distance: 22.3
drag, startPoint x: 160, startPoint y: 178, endPoint x: 183, endPoint y: 179, distance: 23.3
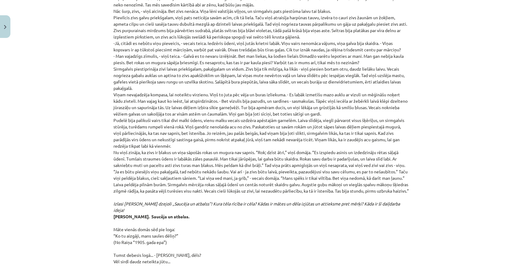
scroll to position [2857, 0]
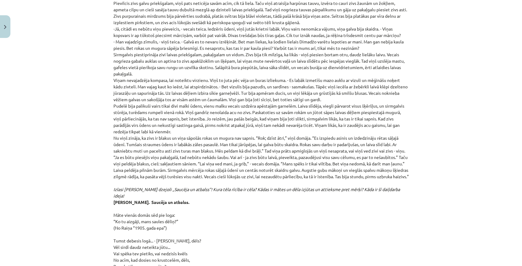
drag, startPoint x: 221, startPoint y: 157, endPoint x: 199, endPoint y: 167, distance: 24.4
drag, startPoint x: 161, startPoint y: 156, endPoint x: 182, endPoint y: 157, distance: 21.7
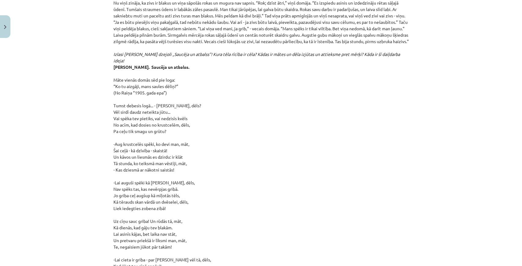
scroll to position [2979, 0]
